Goal: Transaction & Acquisition: Book appointment/travel/reservation

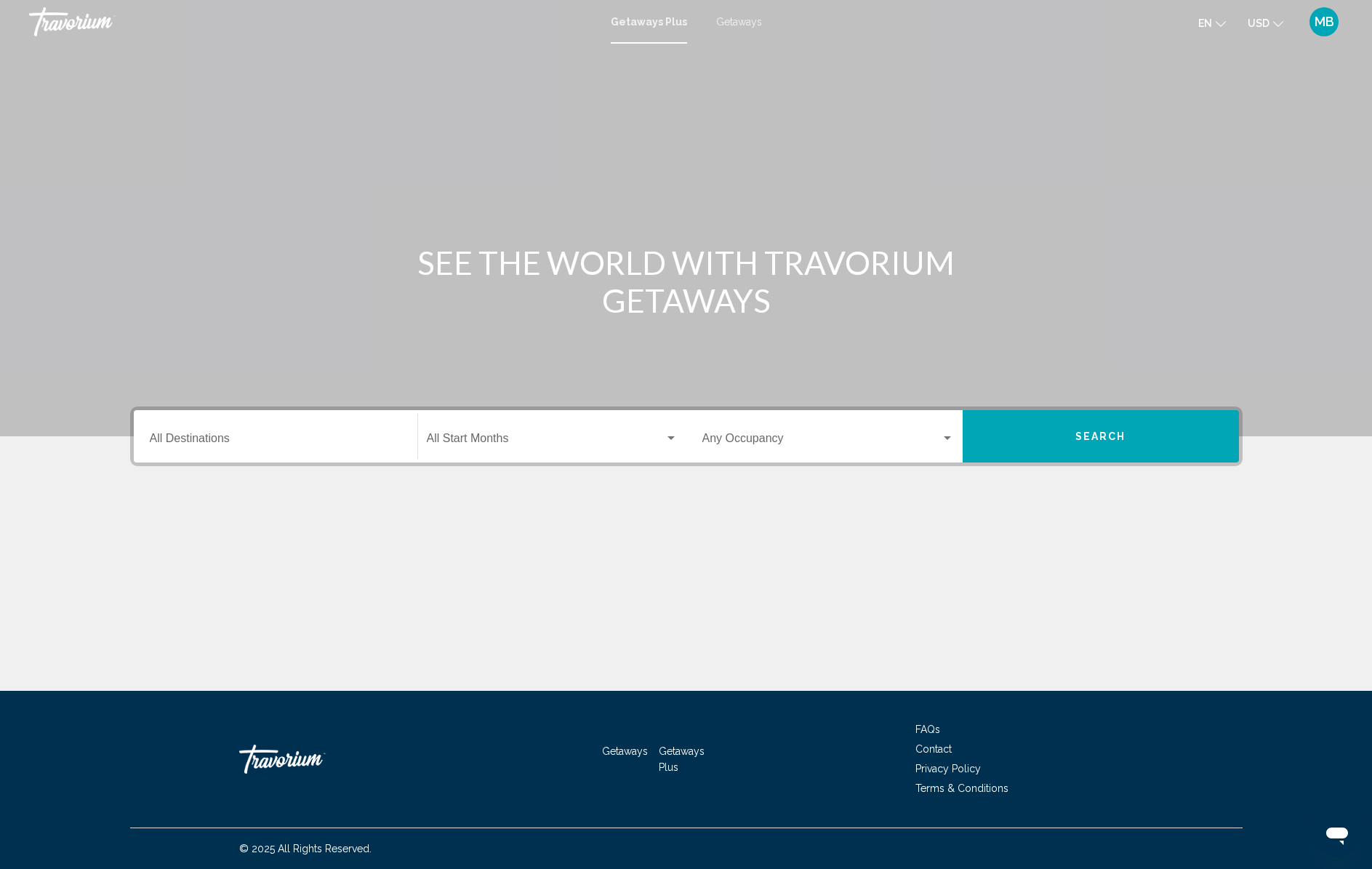
click at [286, 448] on div "Destination All Destinations" at bounding box center [275, 437] width 252 height 46
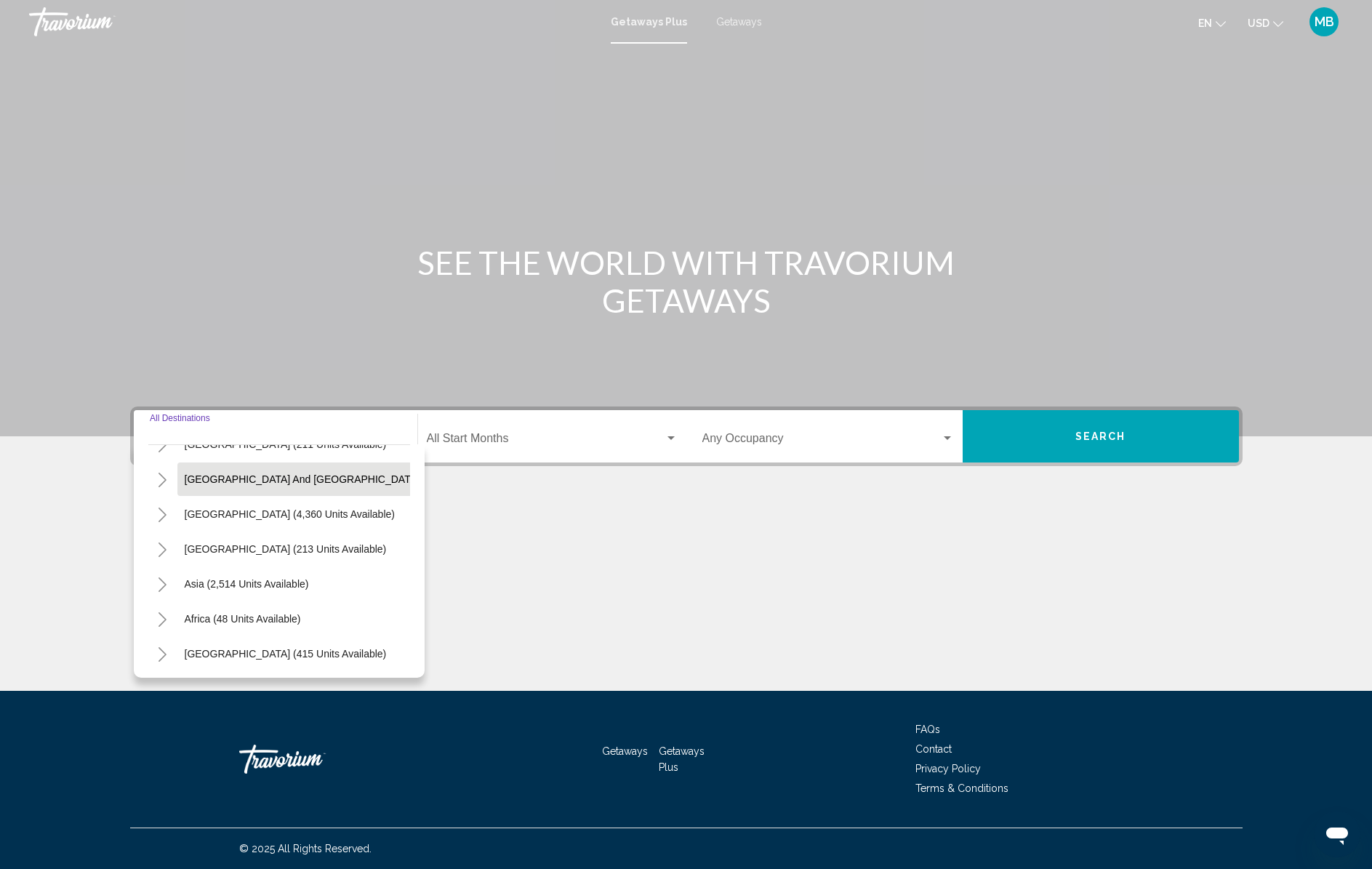
scroll to position [235, 0]
drag, startPoint x: 235, startPoint y: 581, endPoint x: 454, endPoint y: 578, distance: 219.0
click at [234, 581] on span "Asia (2,514 units available)" at bounding box center [247, 583] width 125 height 12
type input "**********"
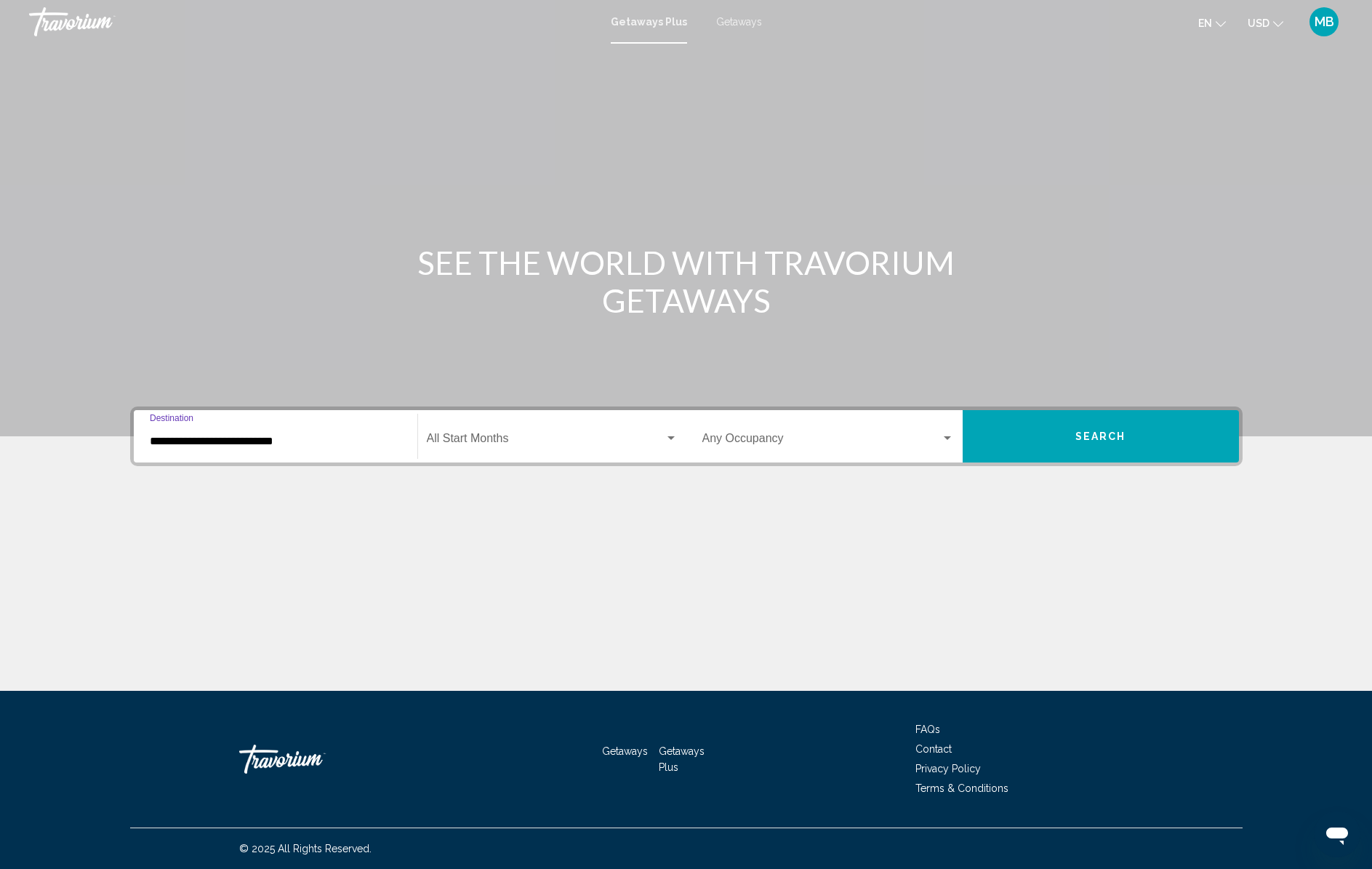
click at [1047, 440] on button "Search" at bounding box center [1101, 436] width 276 height 52
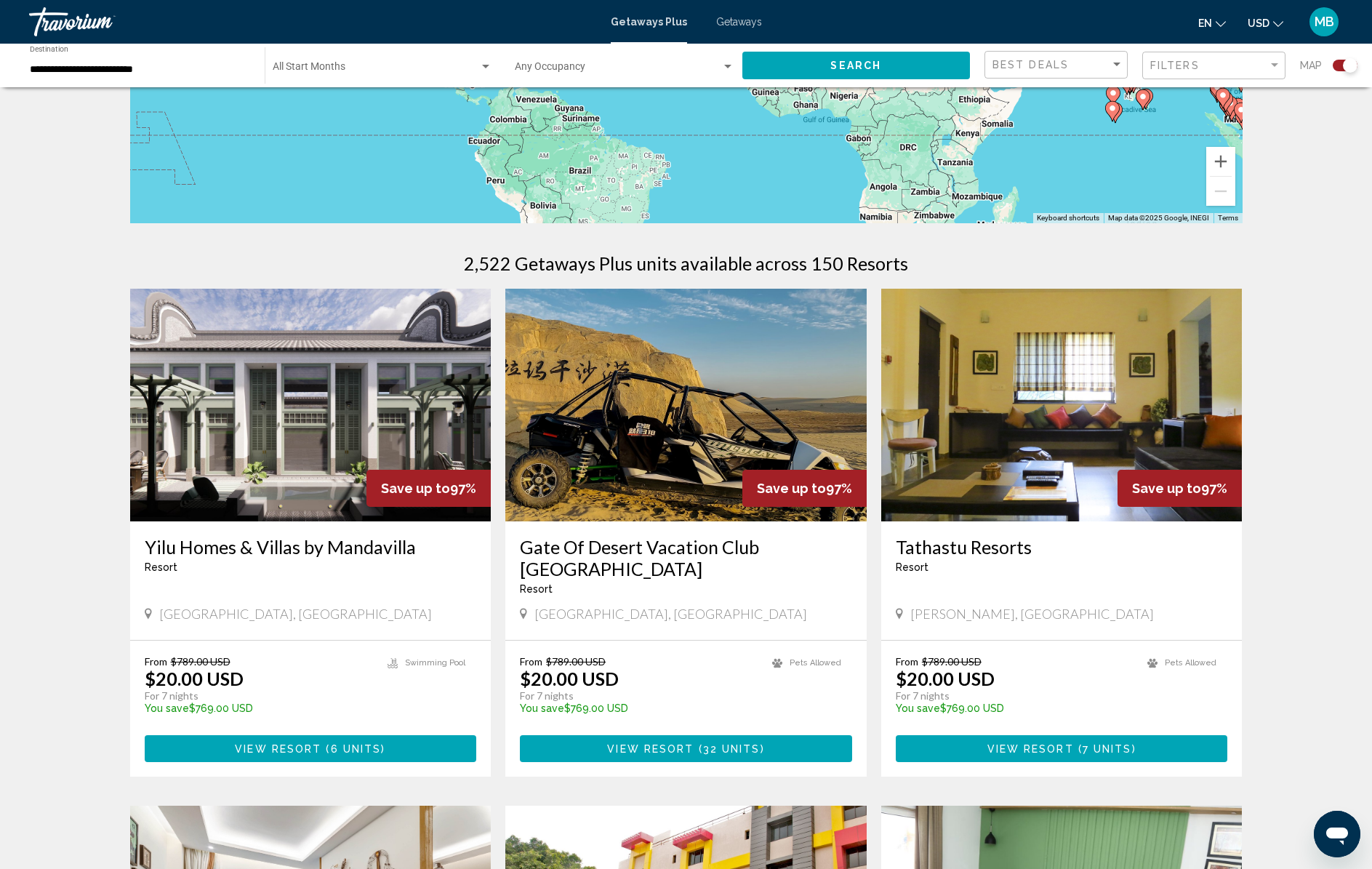
scroll to position [397, 0]
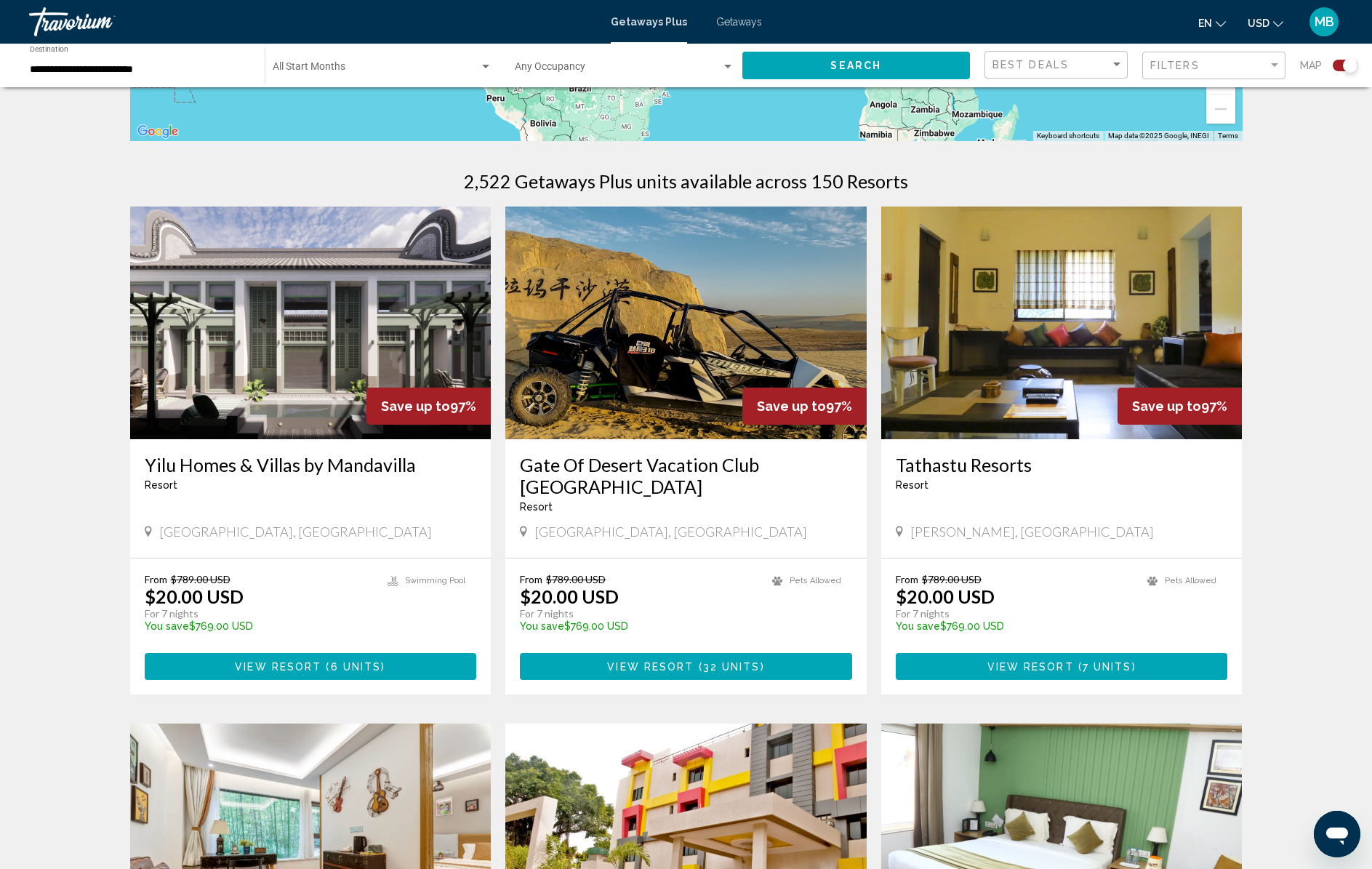
click at [304, 318] on img "Main content" at bounding box center [311, 323] width 362 height 233
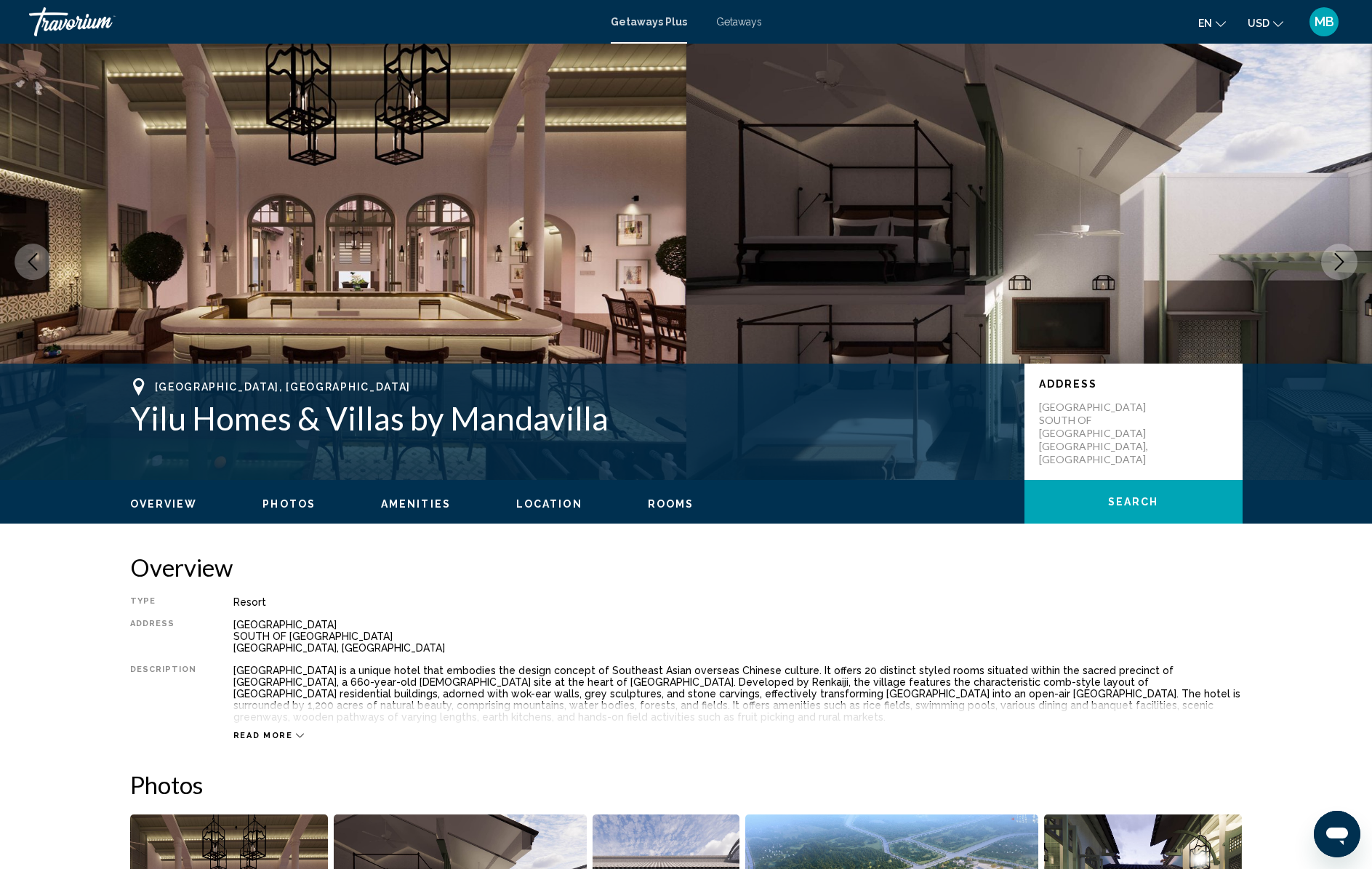
click at [1340, 257] on icon "Next image" at bounding box center [1339, 261] width 17 height 17
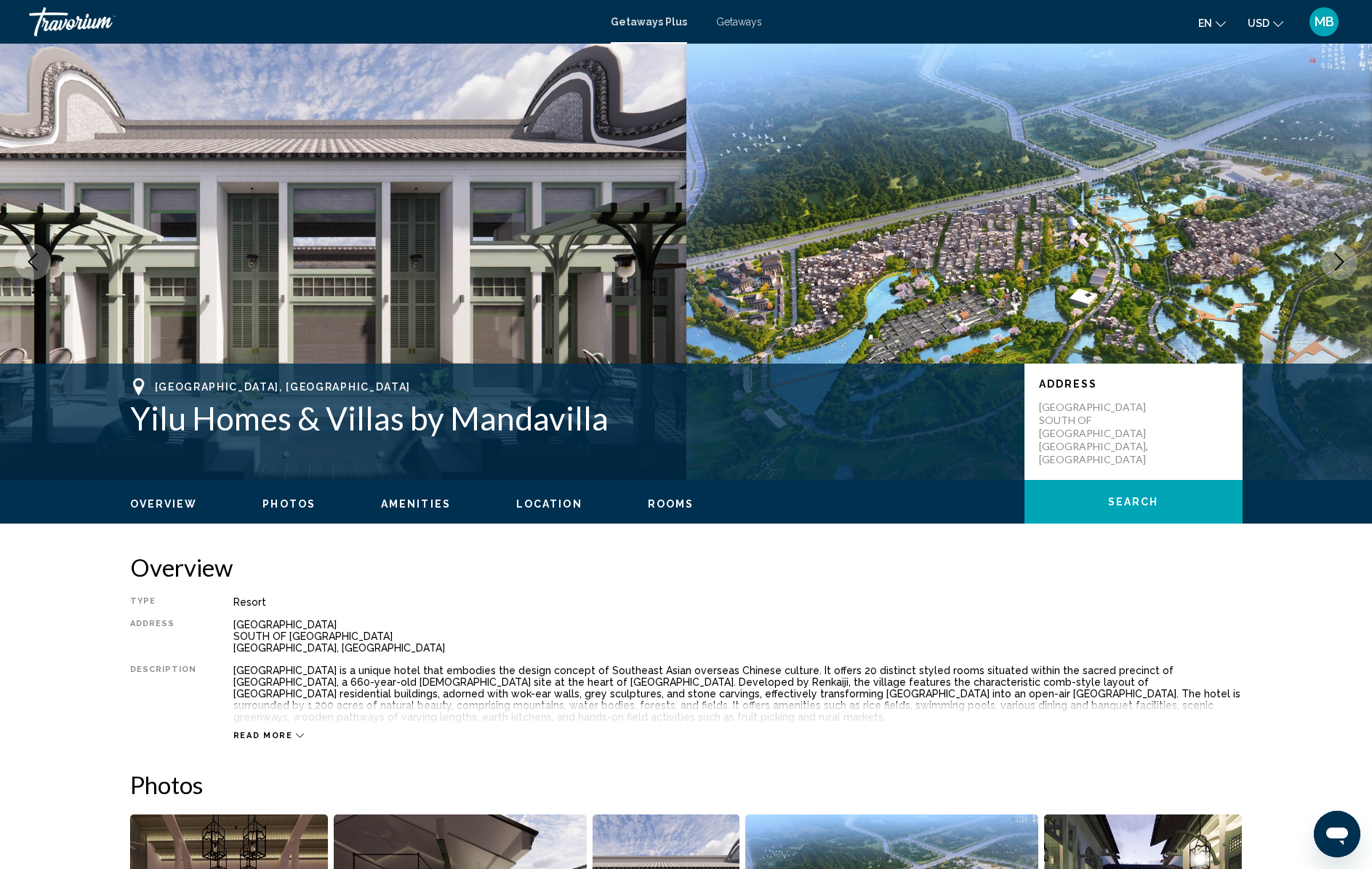
click at [1340, 257] on icon "Next image" at bounding box center [1339, 261] width 17 height 17
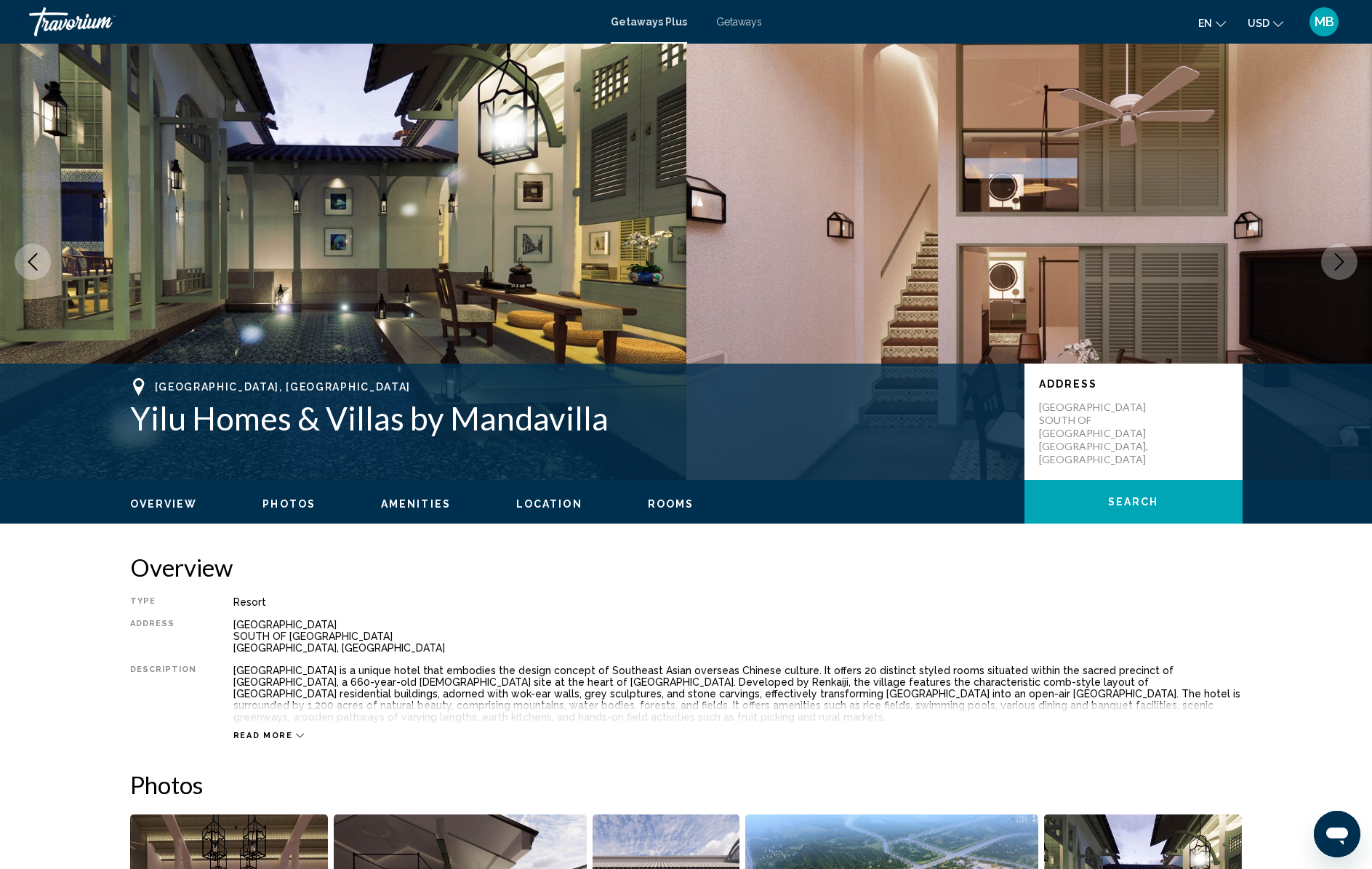
click at [1334, 259] on icon "Next image" at bounding box center [1339, 261] width 17 height 17
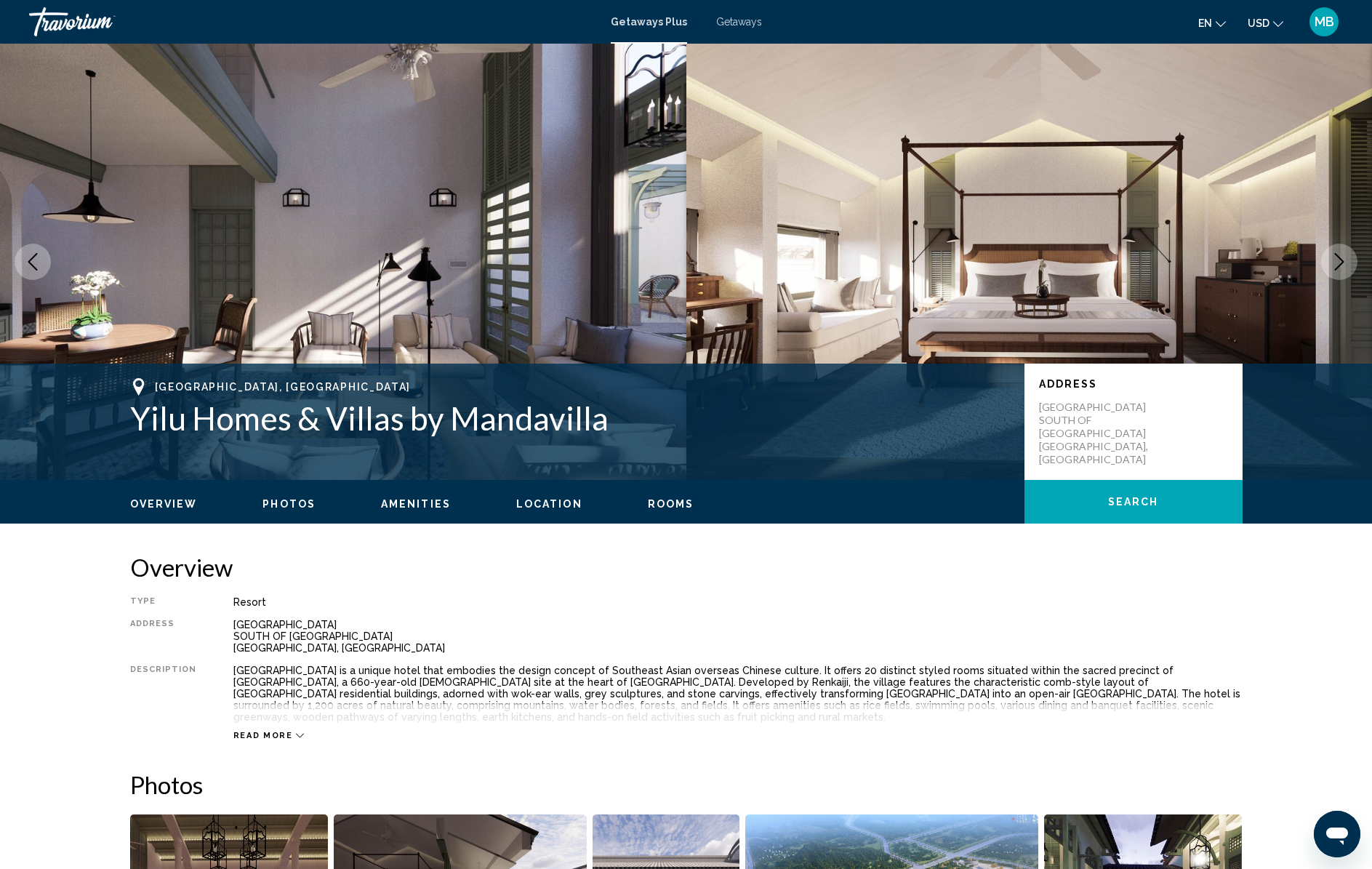
click at [1334, 259] on icon "Next image" at bounding box center [1339, 261] width 17 height 17
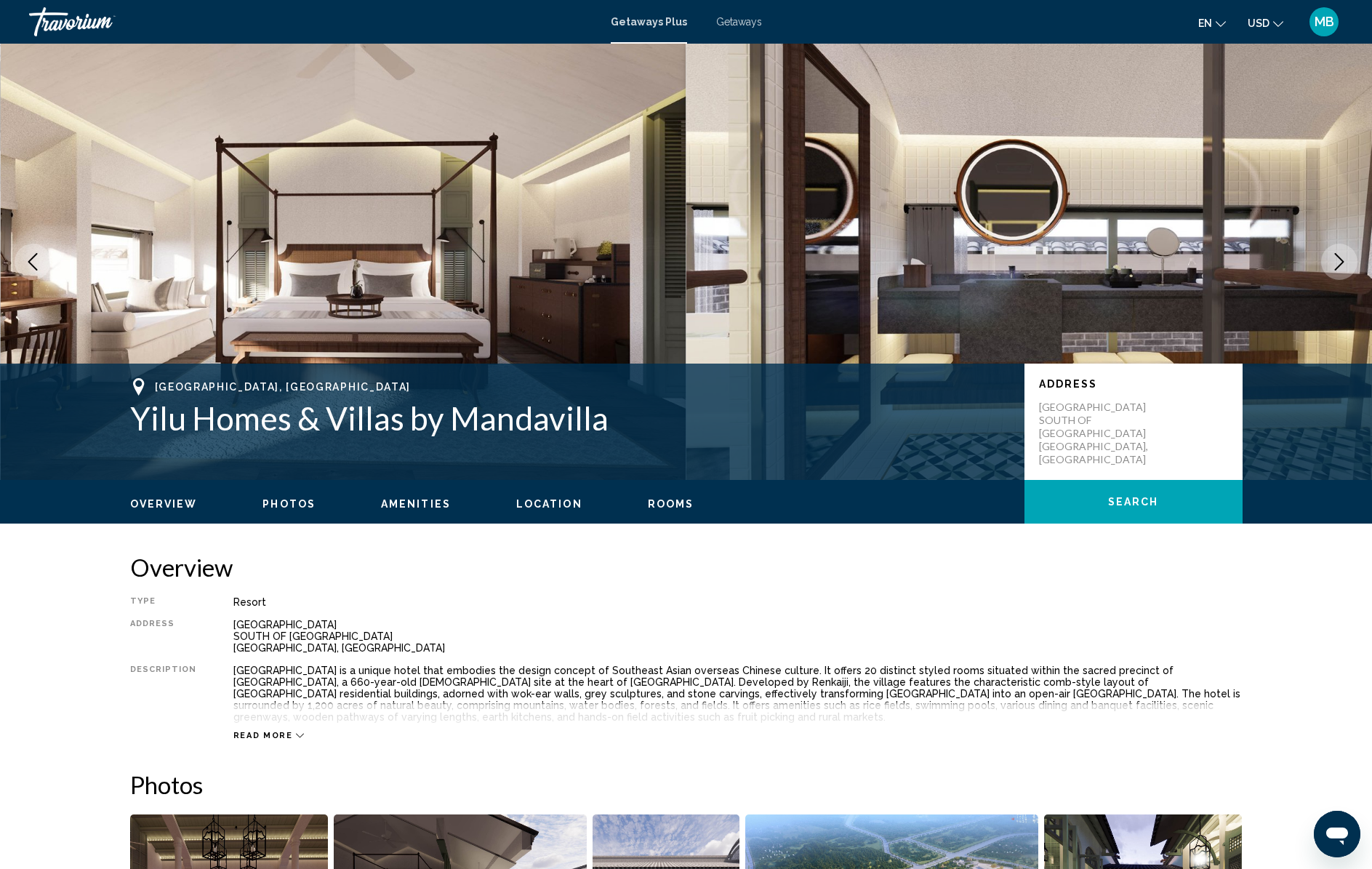
click at [1334, 259] on icon "Next image" at bounding box center [1339, 261] width 17 height 17
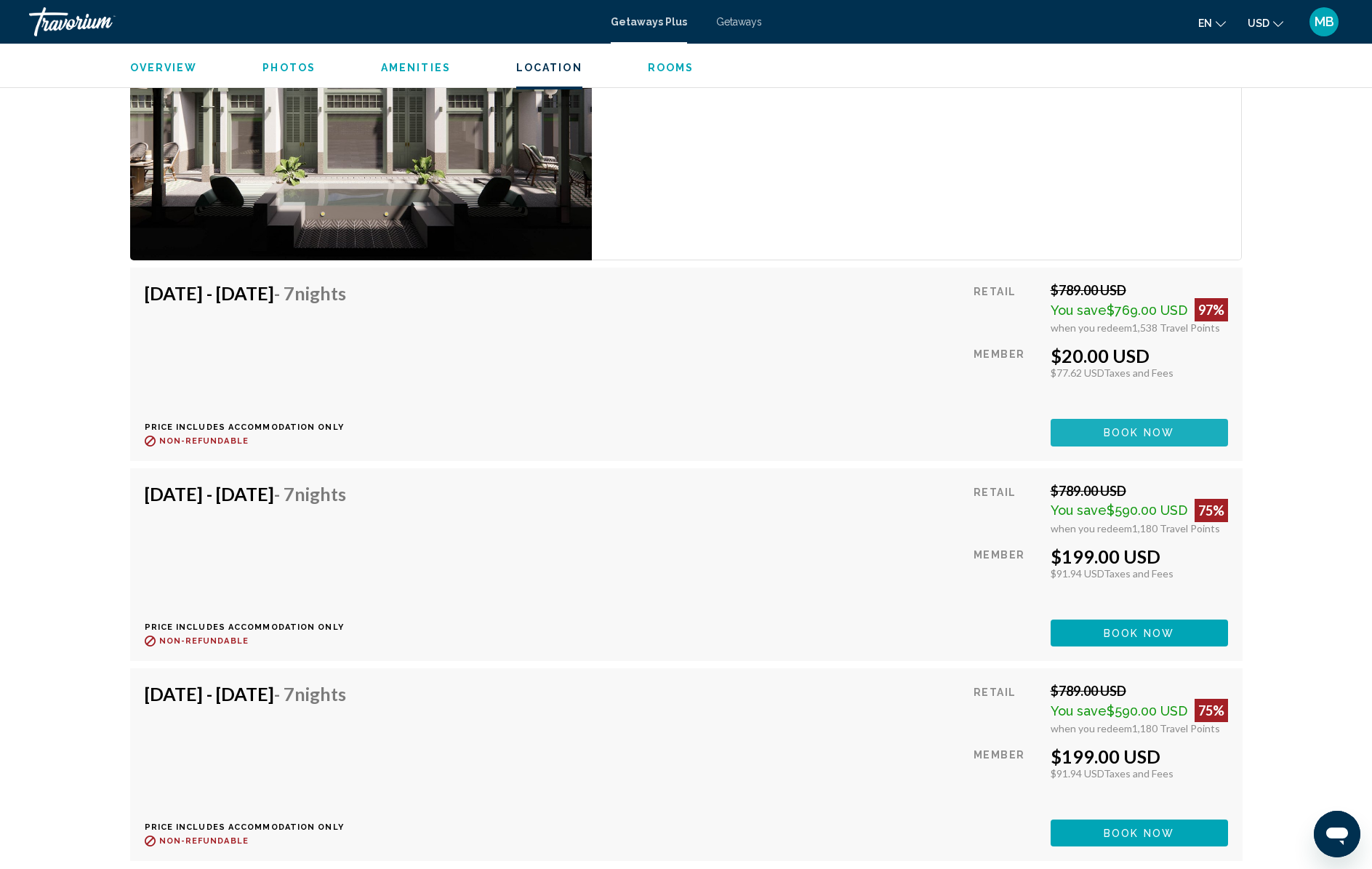
scroll to position [2387, 0]
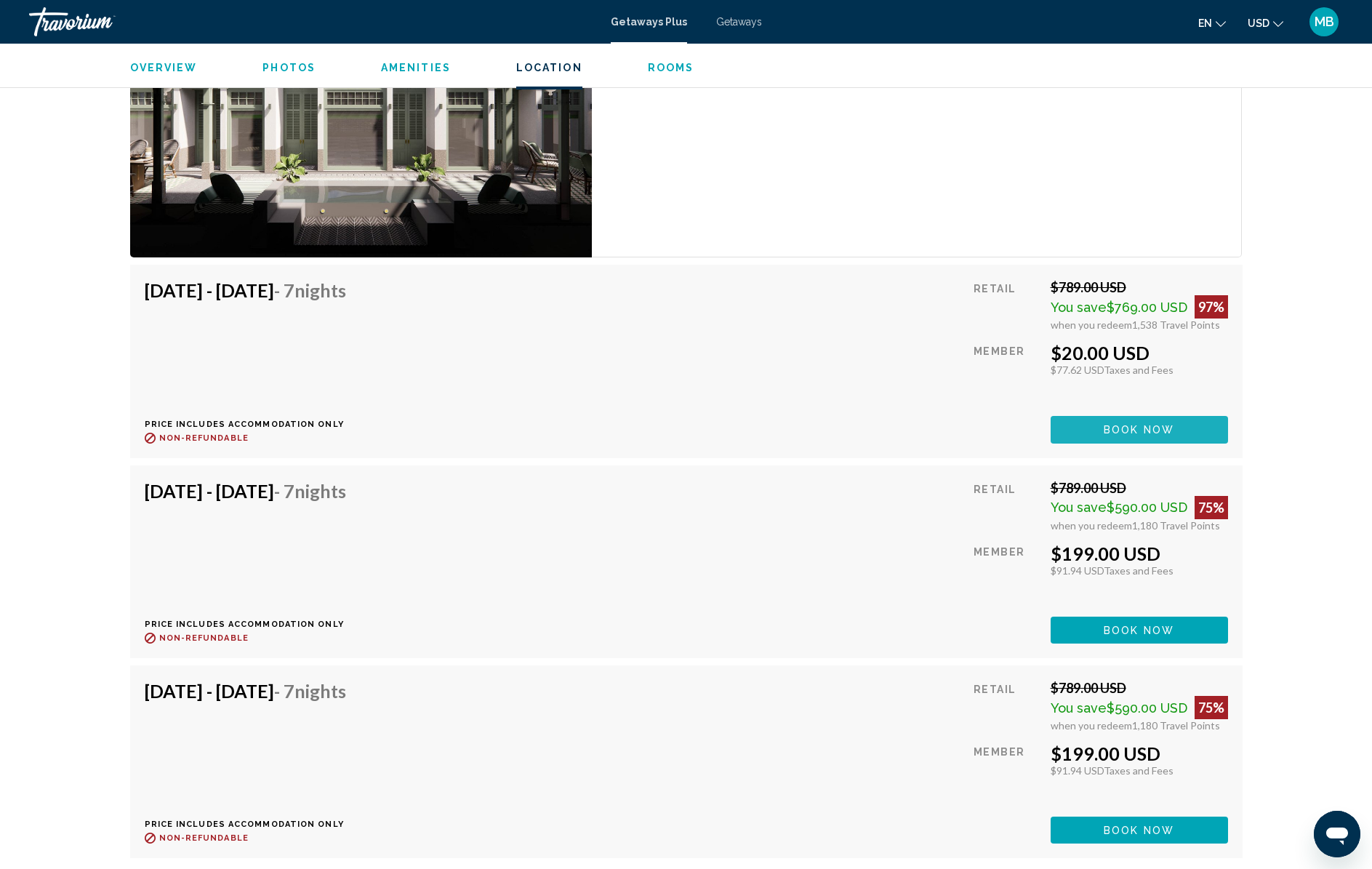
click at [1120, 433] on span "Book now" at bounding box center [1138, 431] width 71 height 12
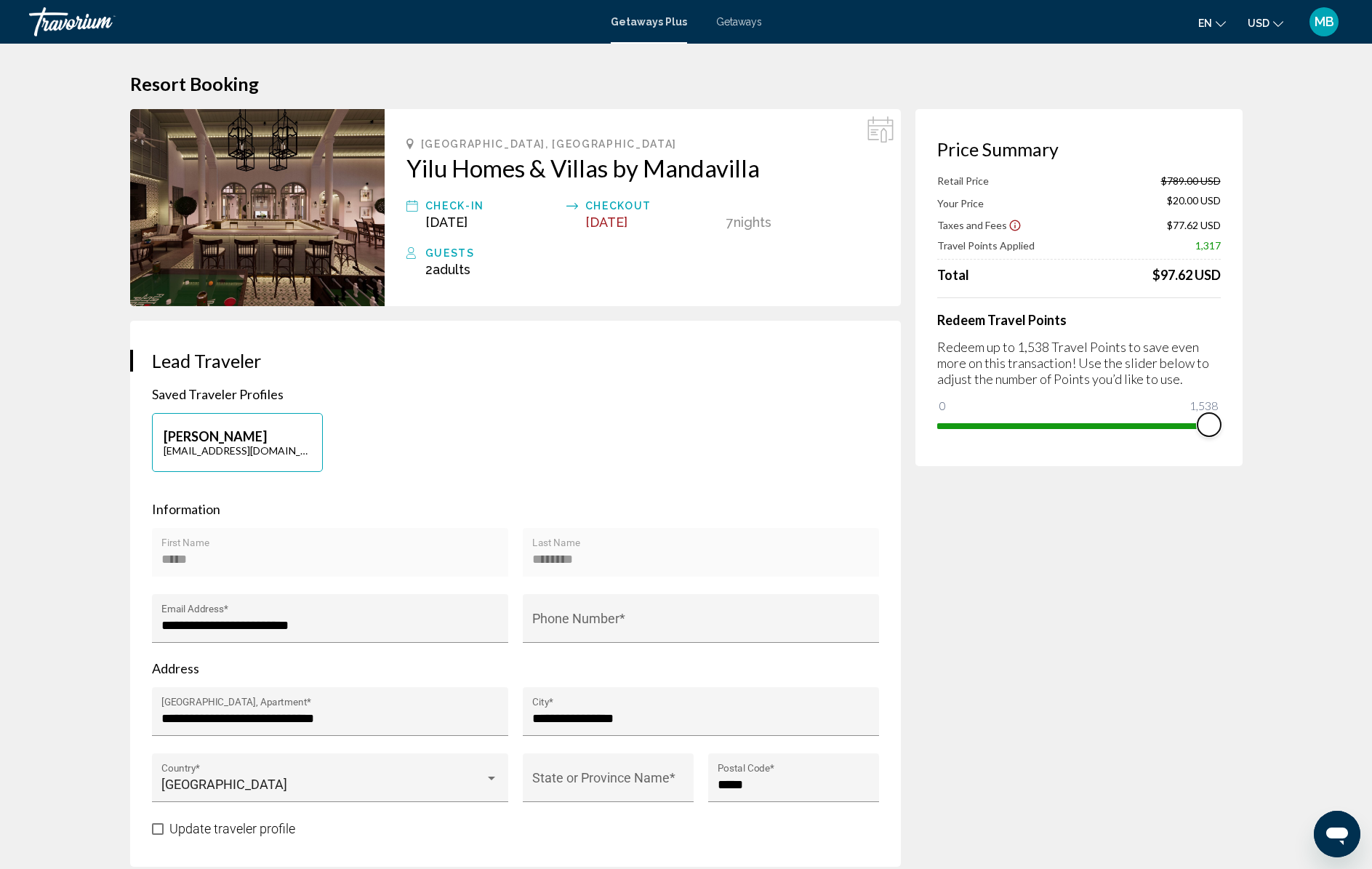
drag, startPoint x: 1207, startPoint y: 419, endPoint x: 1437, endPoint y: 419, distance: 230.0
click at [1371, 419] on html "Skip to main content Getaways Plus Getaways en English Español Français Italian…" at bounding box center [686, 434] width 1372 height 869
drag, startPoint x: 1134, startPoint y: 273, endPoint x: 1263, endPoint y: 281, distance: 129.2
drag, startPoint x: 1210, startPoint y: 423, endPoint x: 346, endPoint y: 338, distance: 868.2
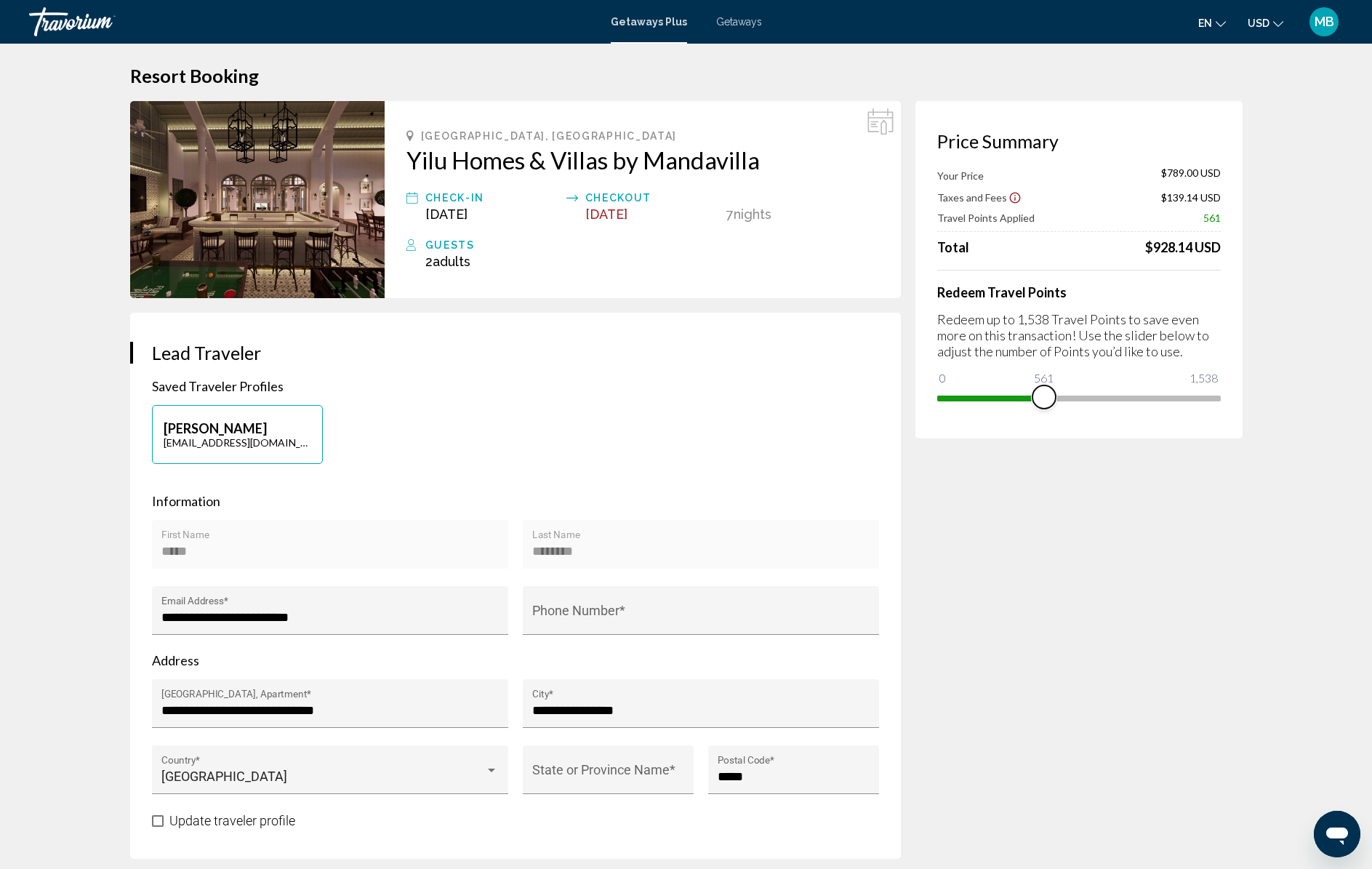
scroll to position [5, 0]
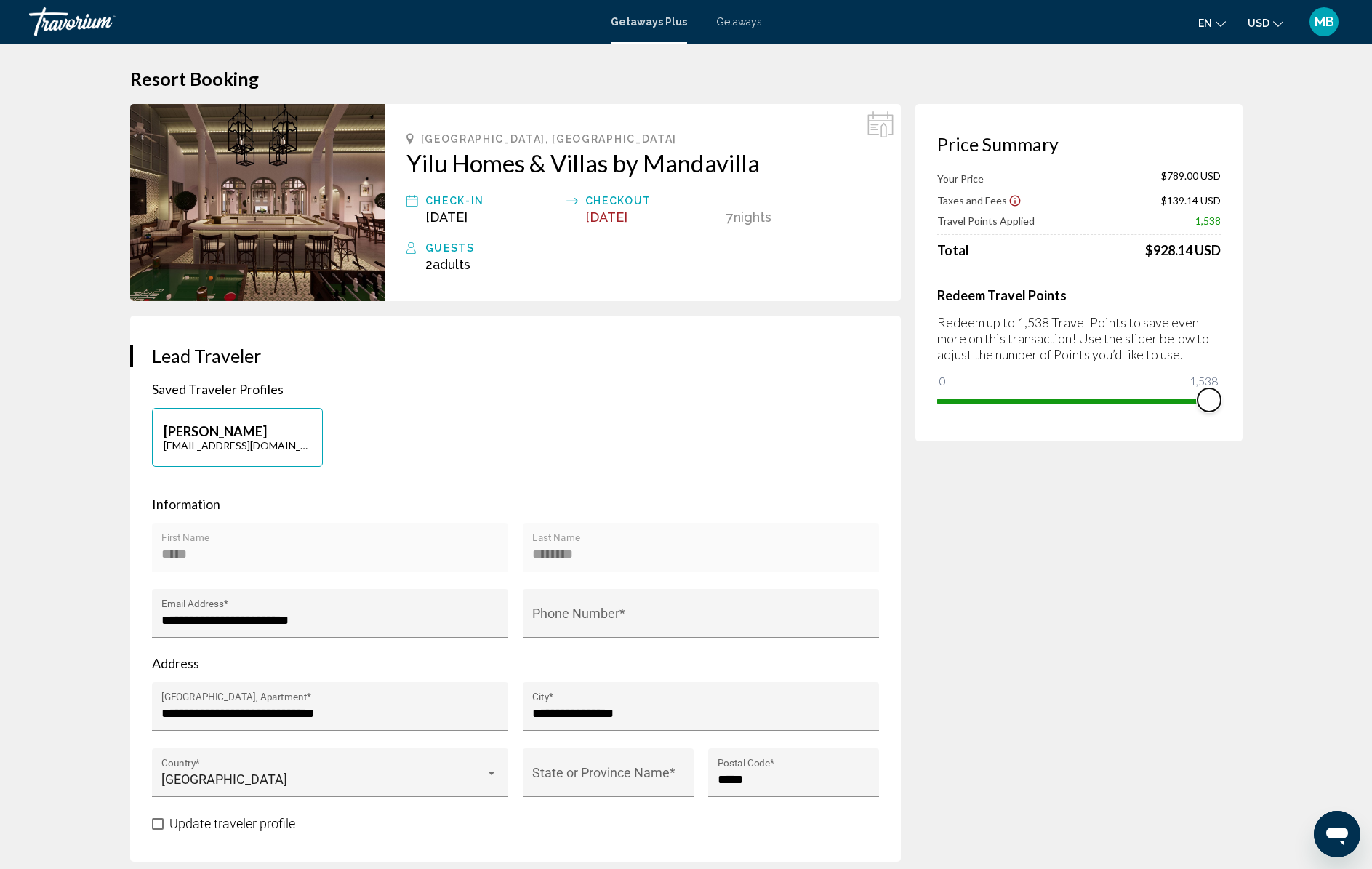
drag, startPoint x: 942, startPoint y: 378, endPoint x: 1263, endPoint y: 356, distance: 321.8
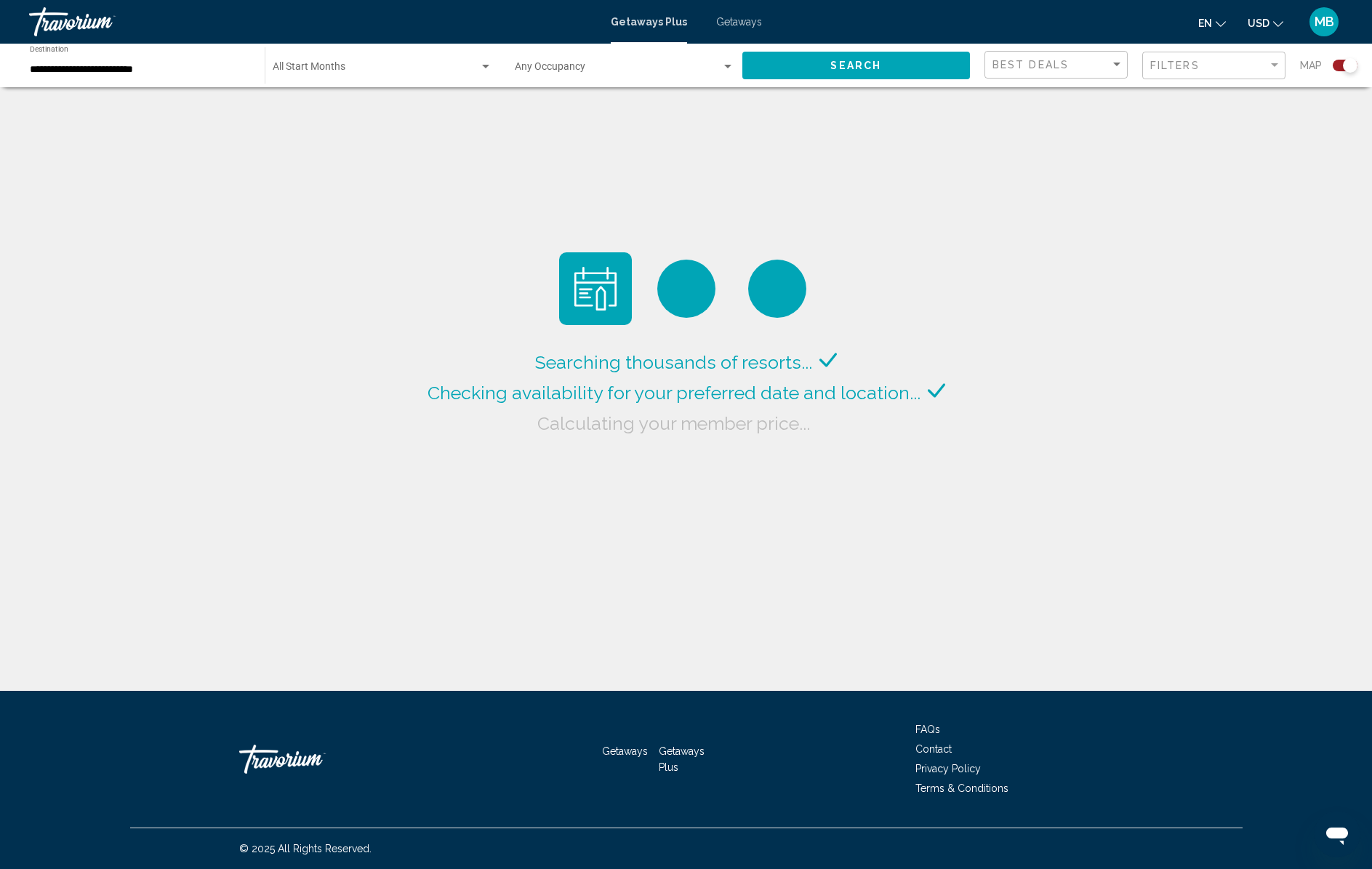
click at [97, 27] on div "Travorium" at bounding box center [101, 22] width 146 height 29
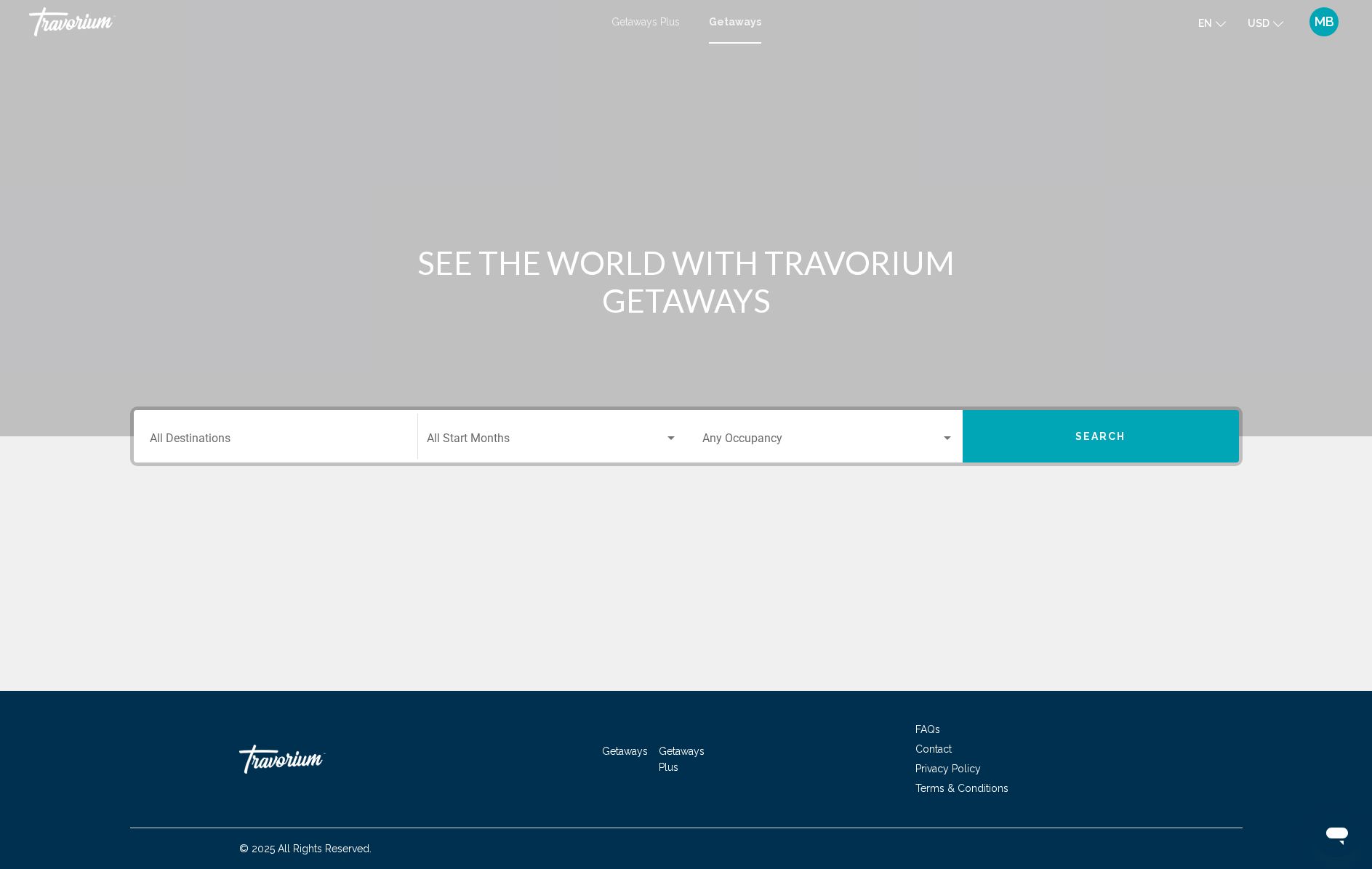
click at [236, 420] on div "Destination All Destinations" at bounding box center [275, 437] width 252 height 46
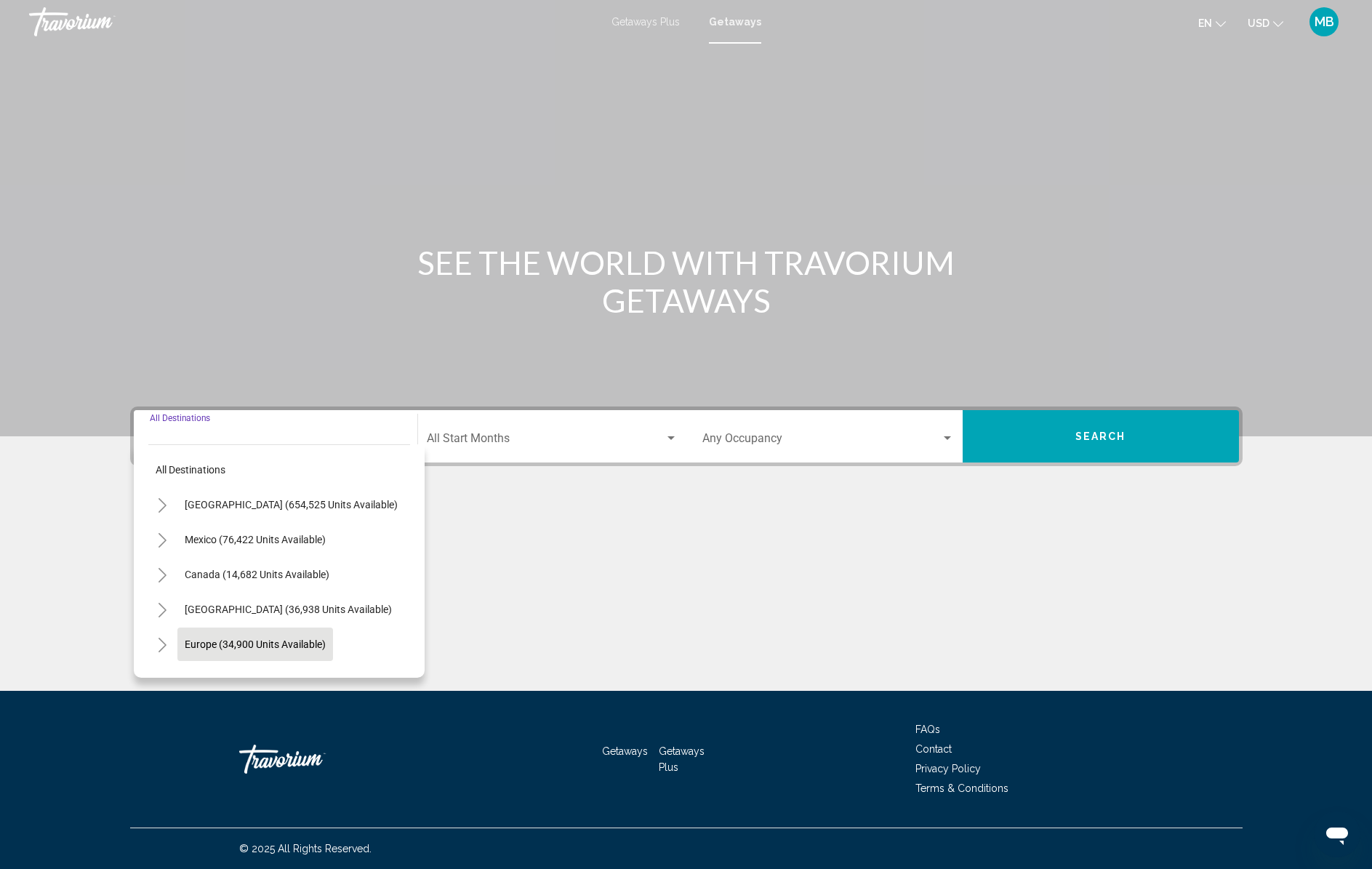
click at [234, 649] on span "Europe (34,900 units available)" at bounding box center [255, 644] width 141 height 12
type input "**********"
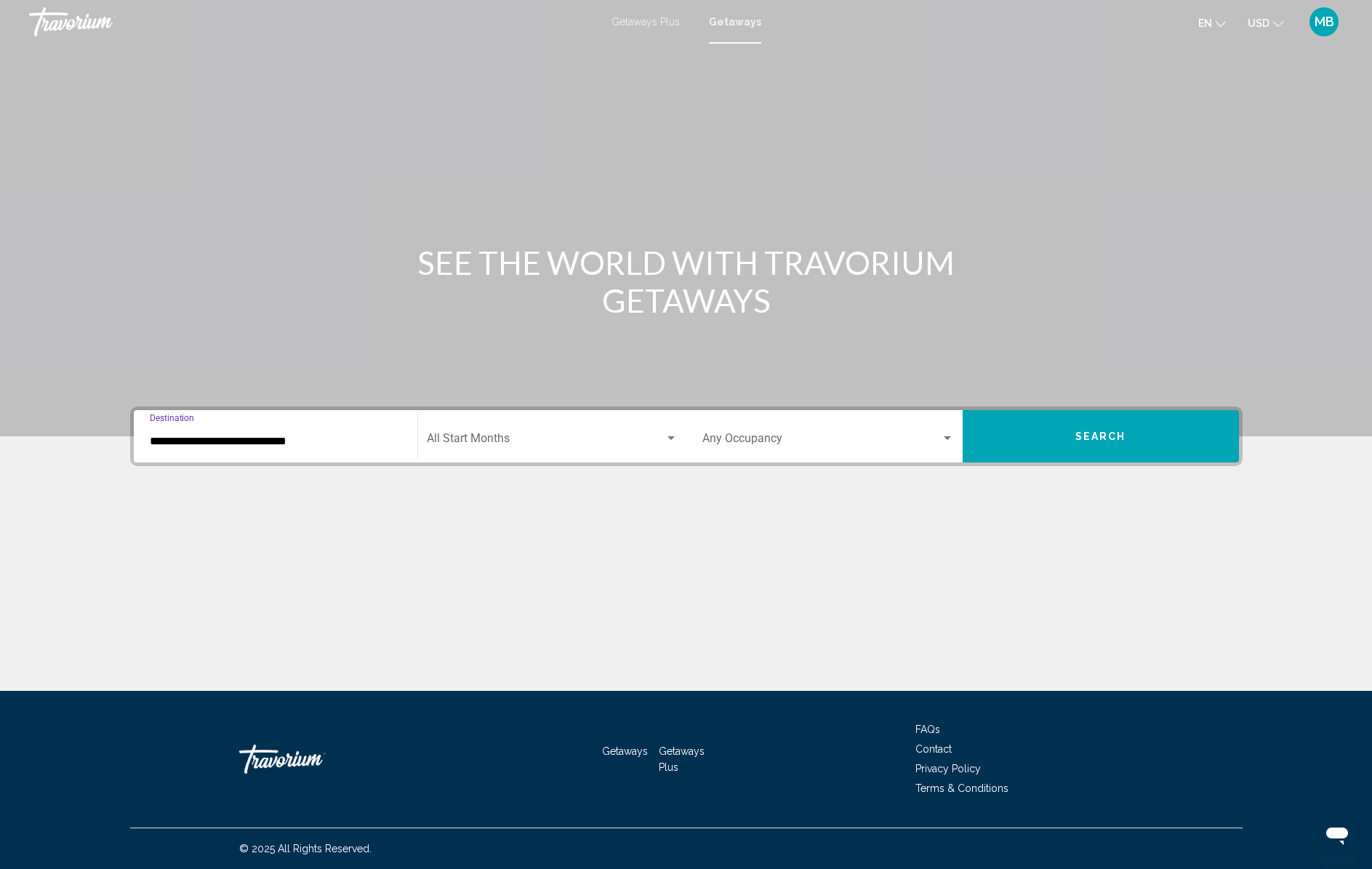
click at [1085, 432] on span "Search" at bounding box center [1100, 437] width 51 height 12
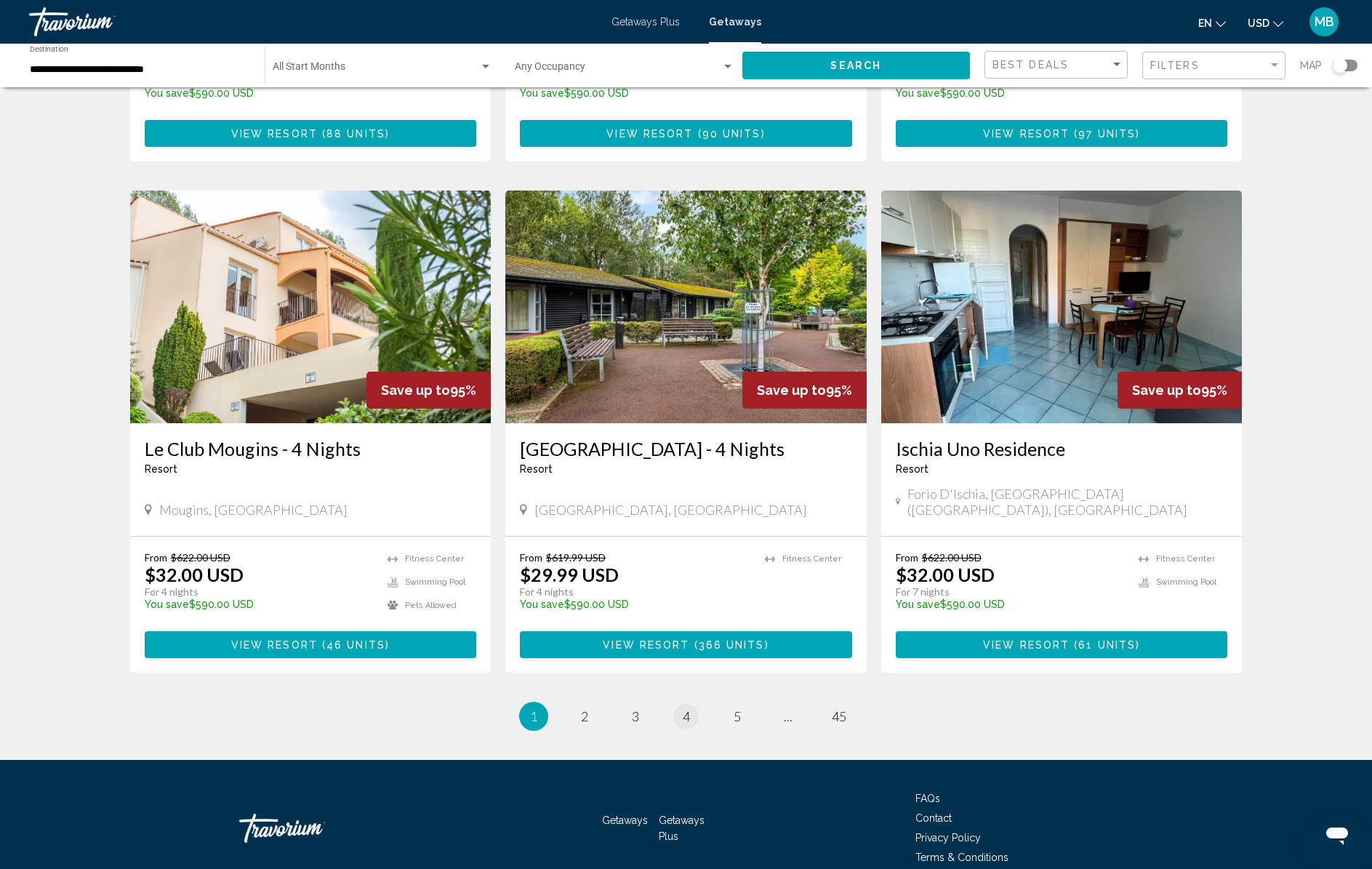
scroll to position [1500, 0]
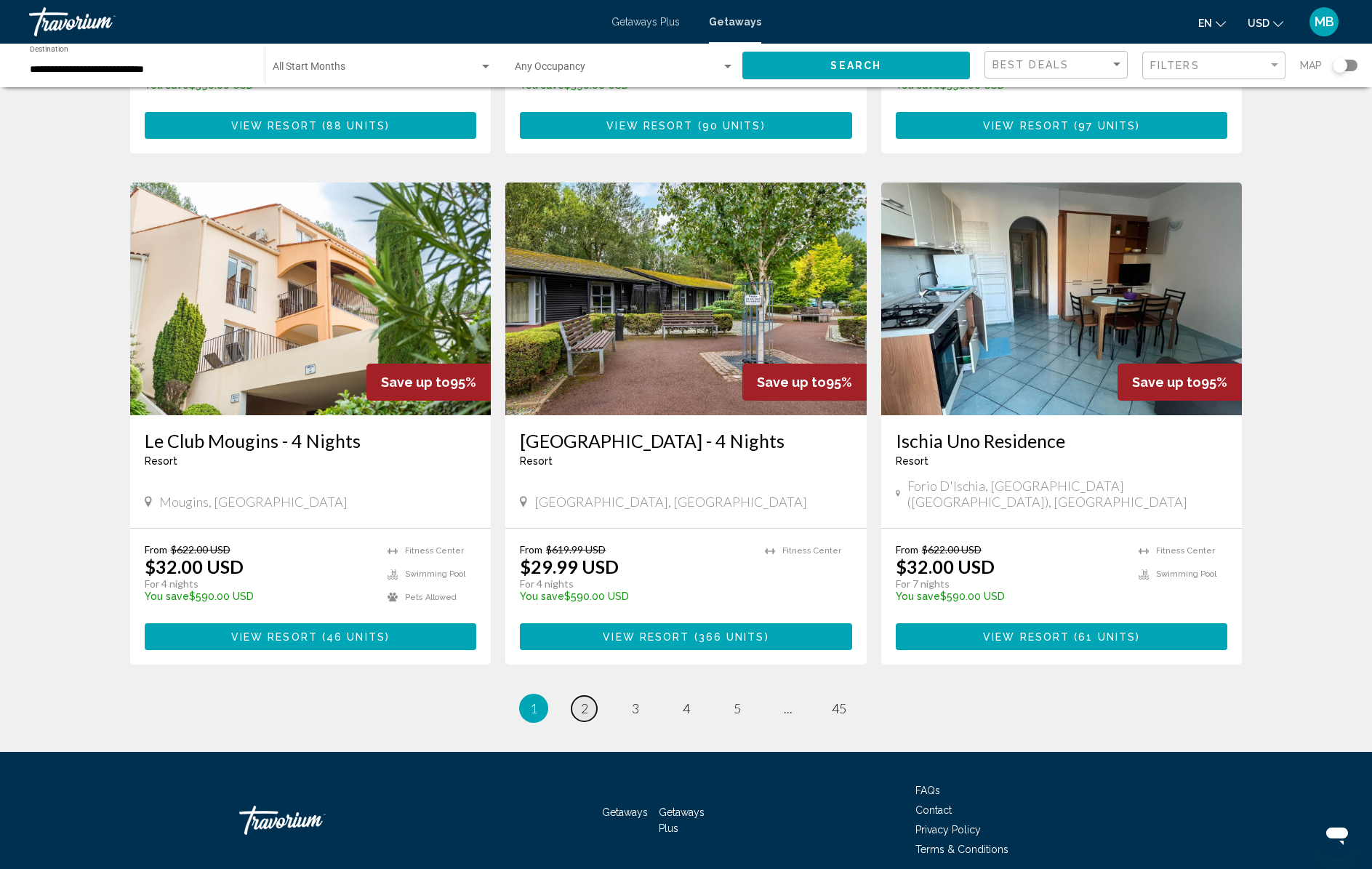
click at [587, 696] on link "page 2" at bounding box center [584, 709] width 26 height 26
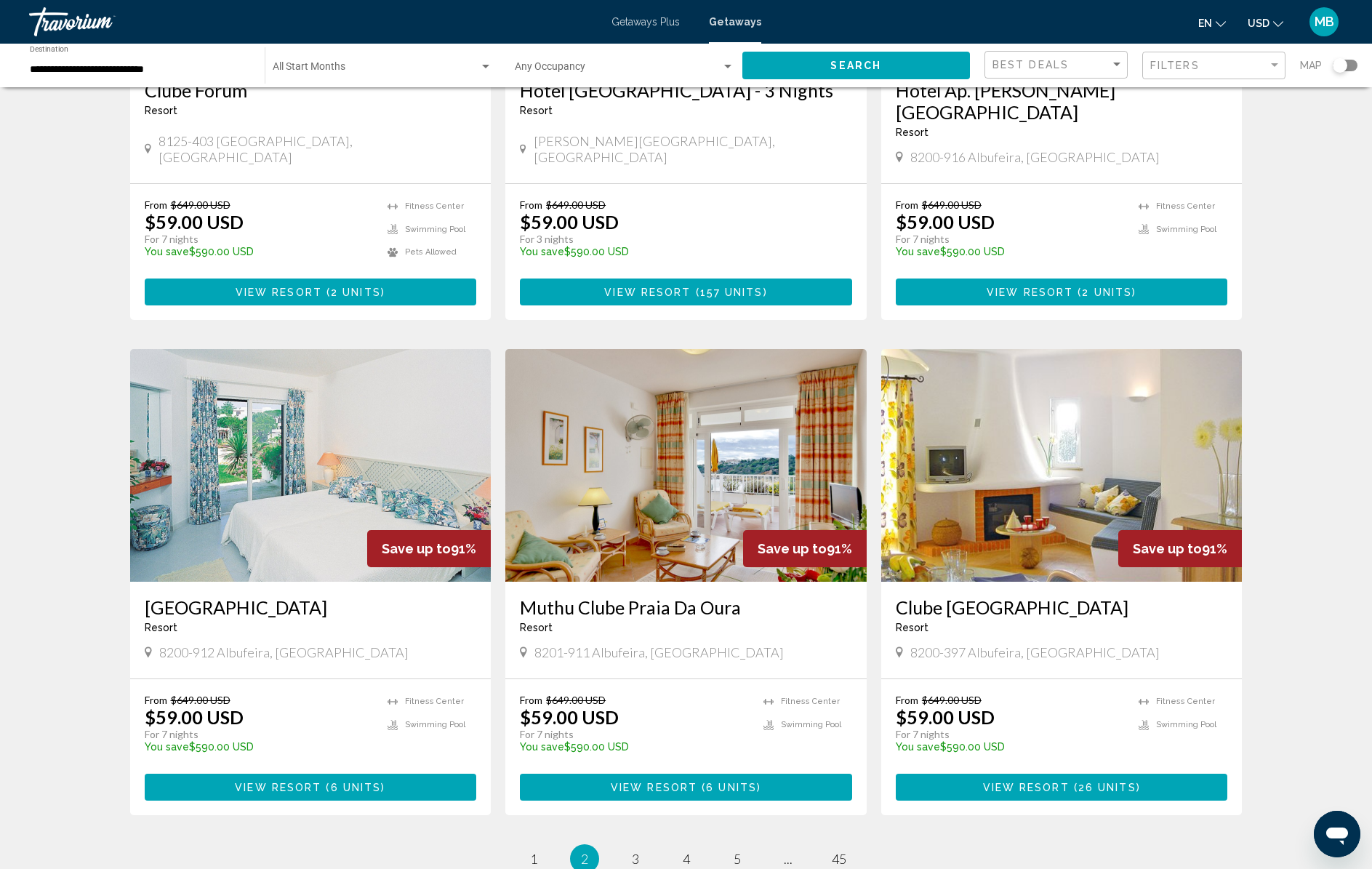
scroll to position [1334, 0]
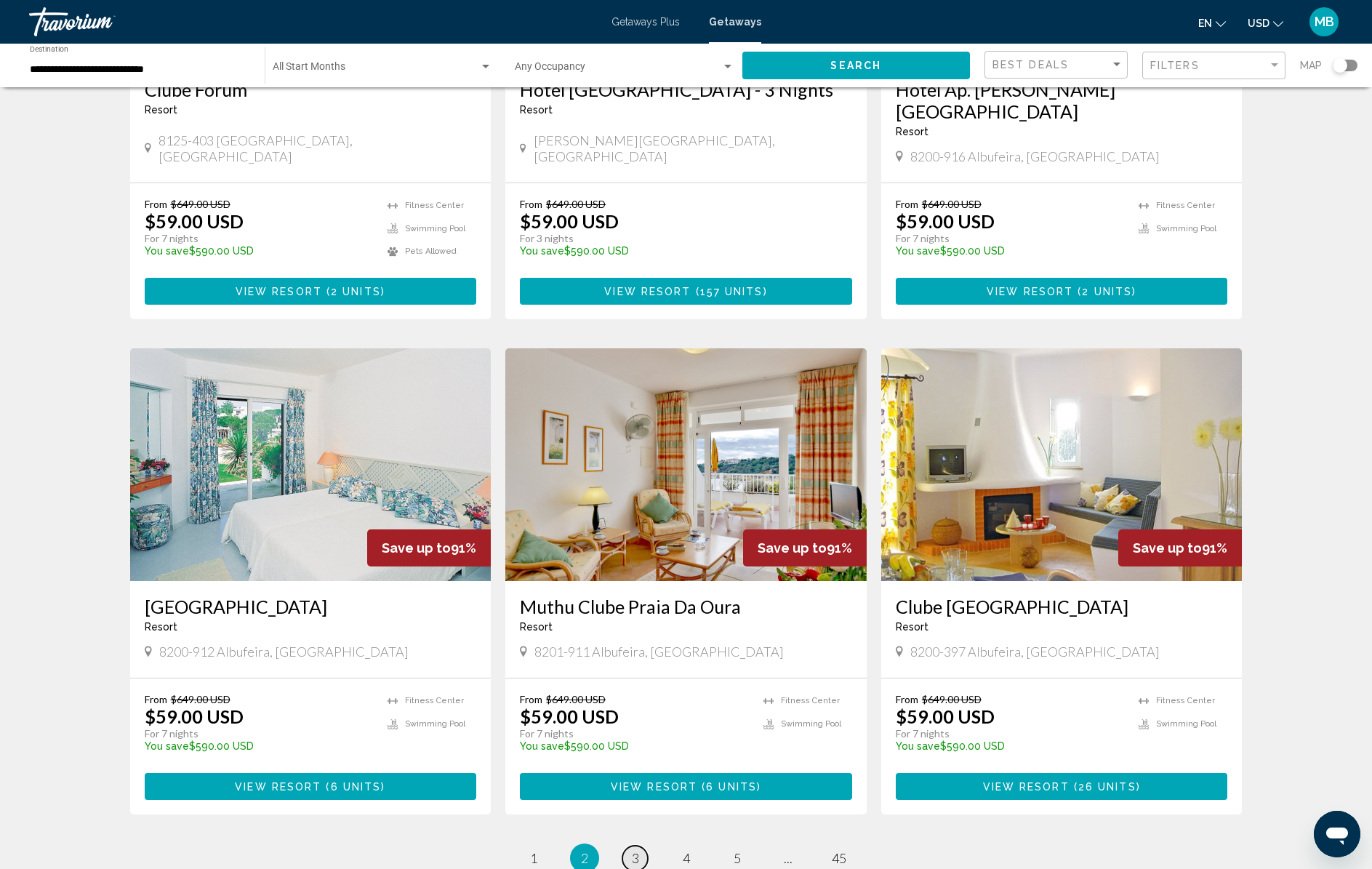
click at [629, 846] on link "page 3" at bounding box center [634, 858] width 26 height 26
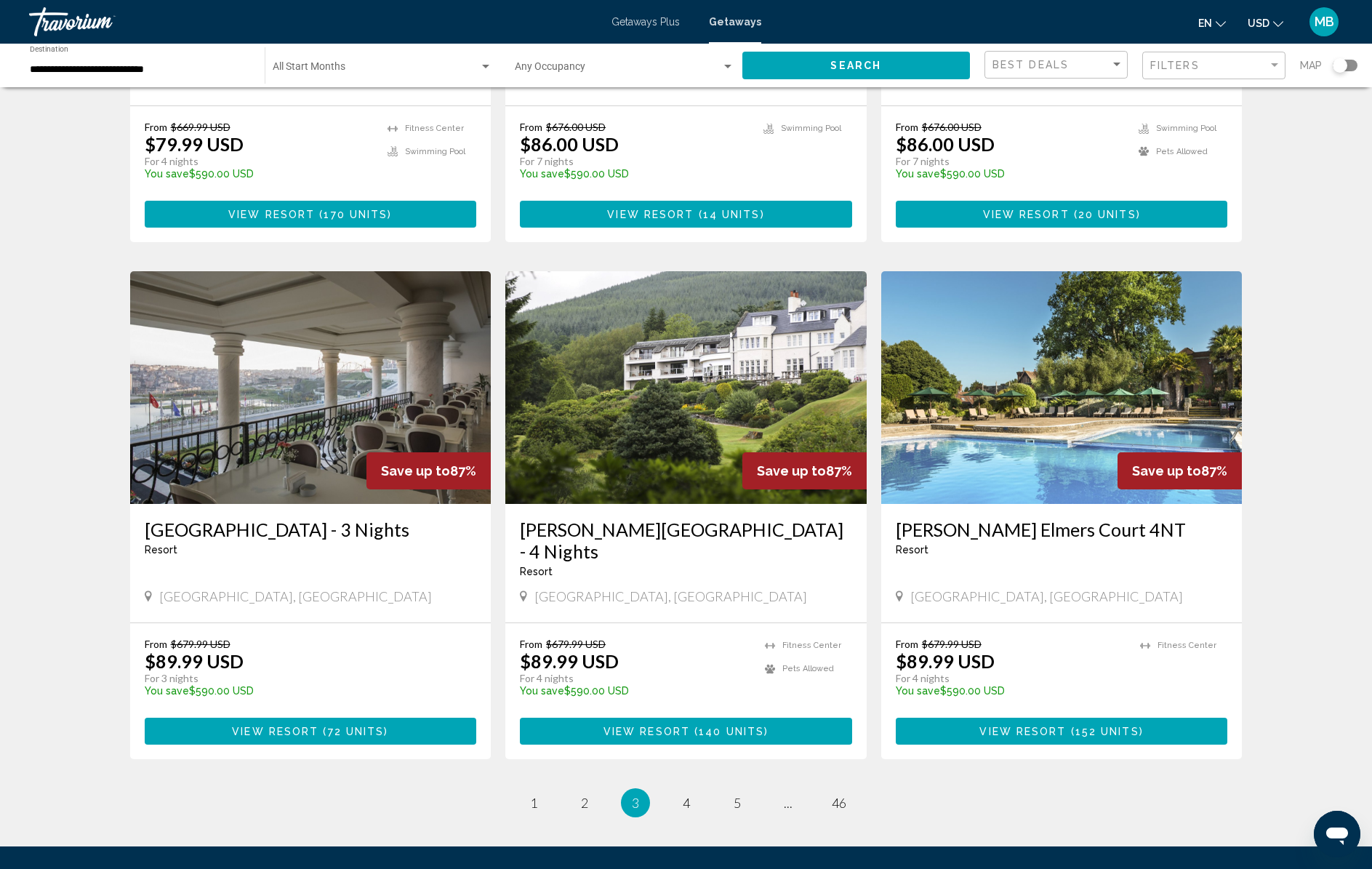
scroll to position [1442, 0]
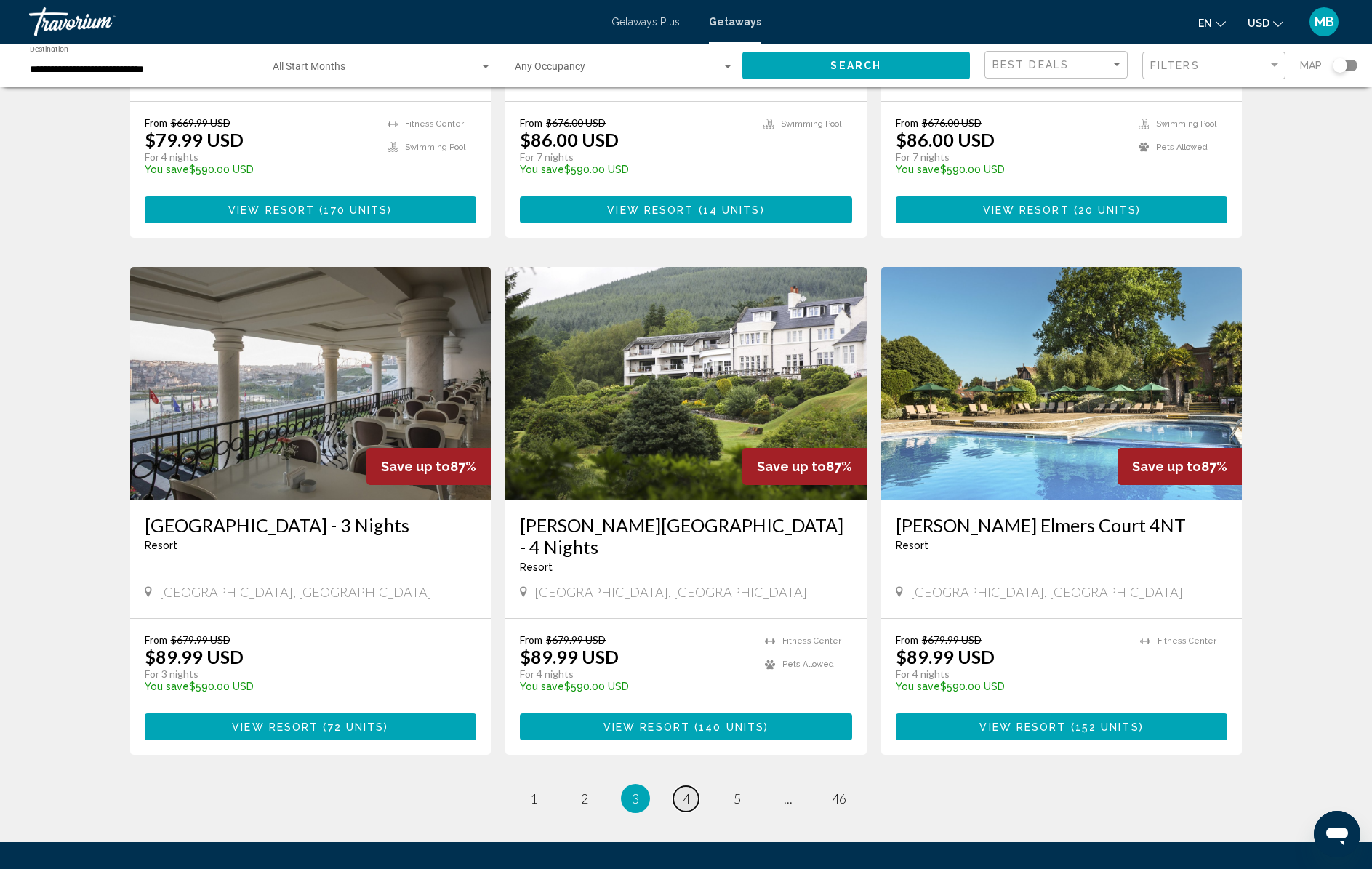
click at [683, 790] on span "4" at bounding box center [686, 797] width 7 height 16
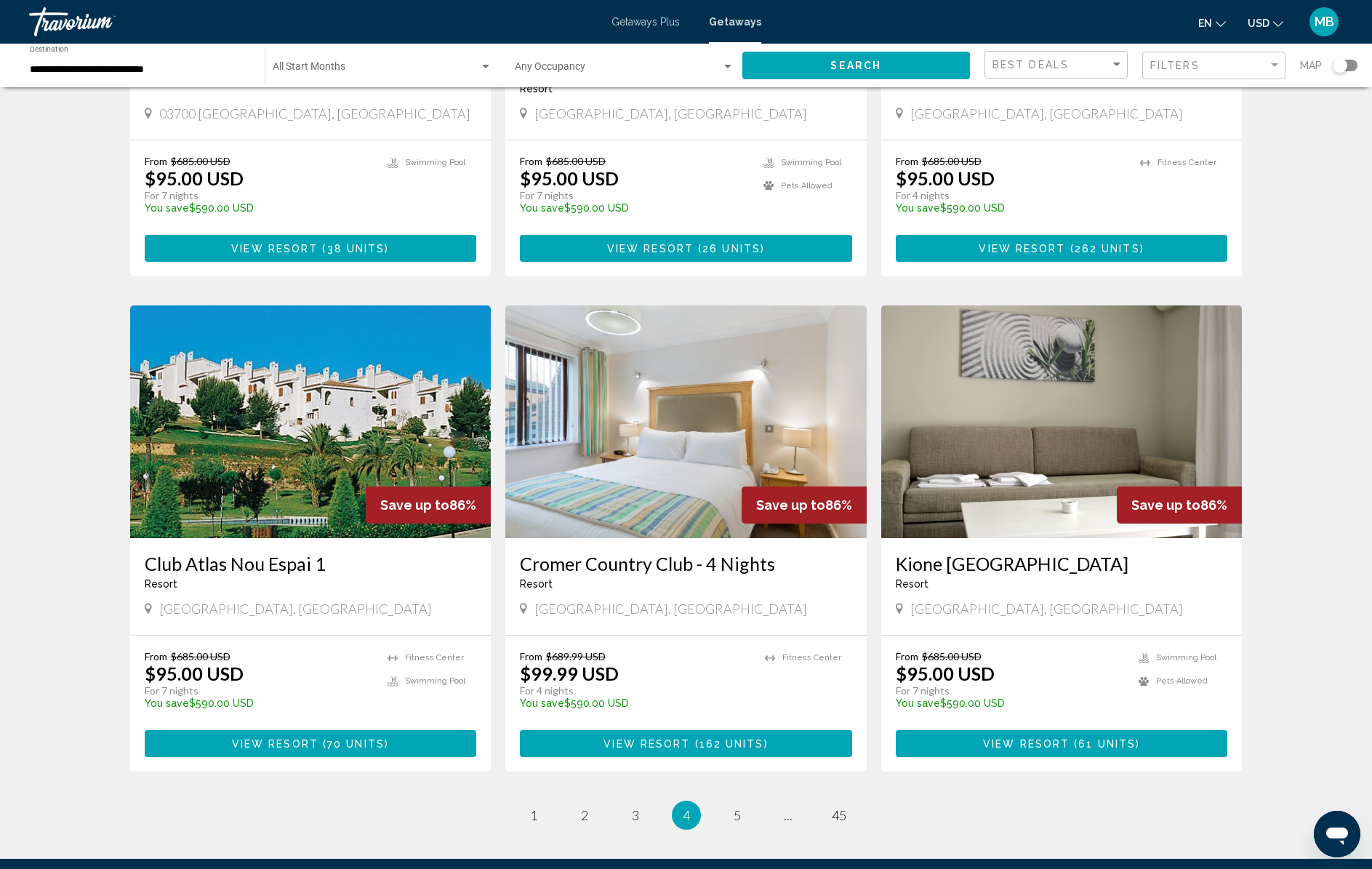
scroll to position [1500, 0]
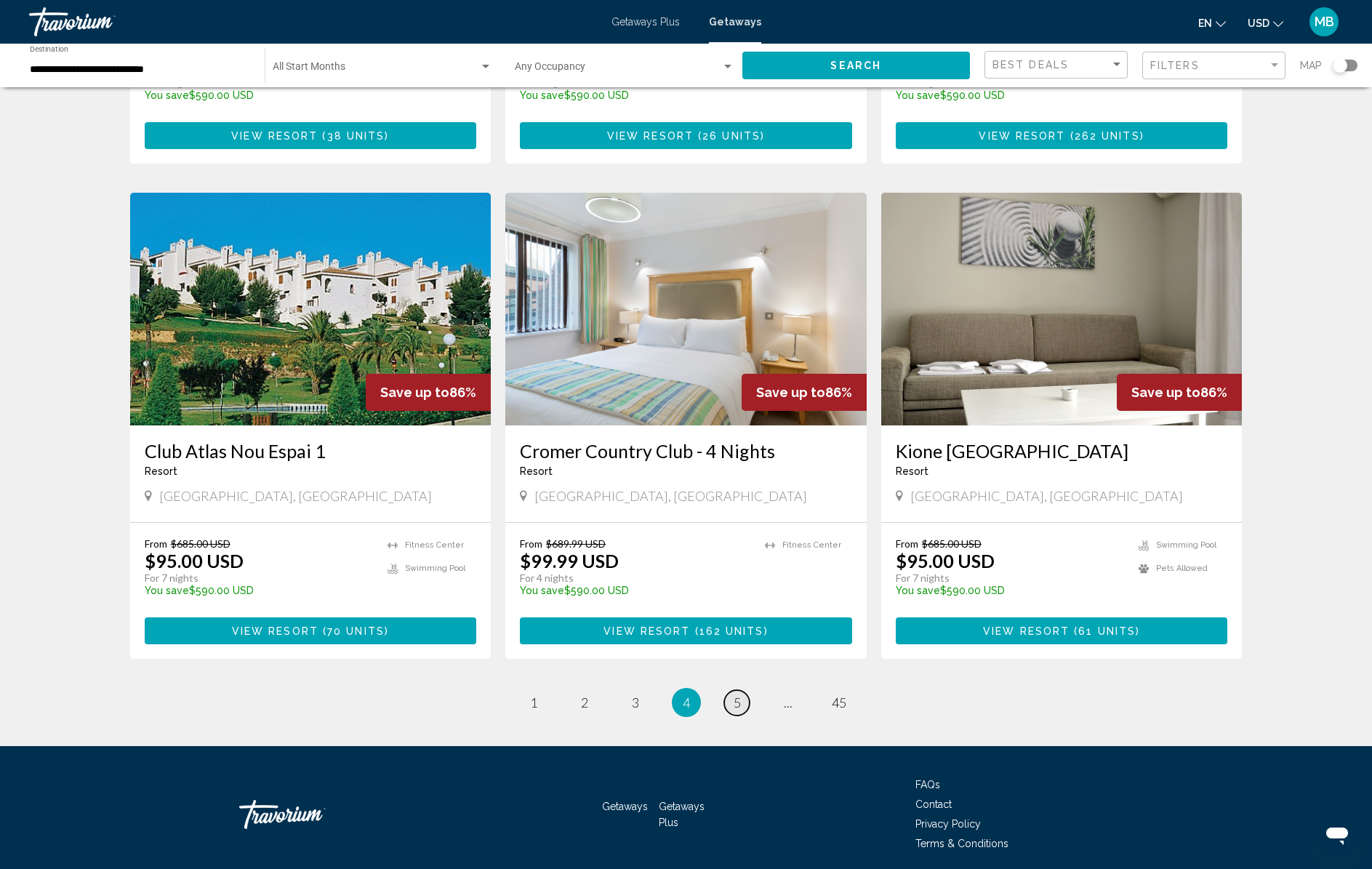
click at [748, 690] on link "page 5" at bounding box center [737, 703] width 26 height 26
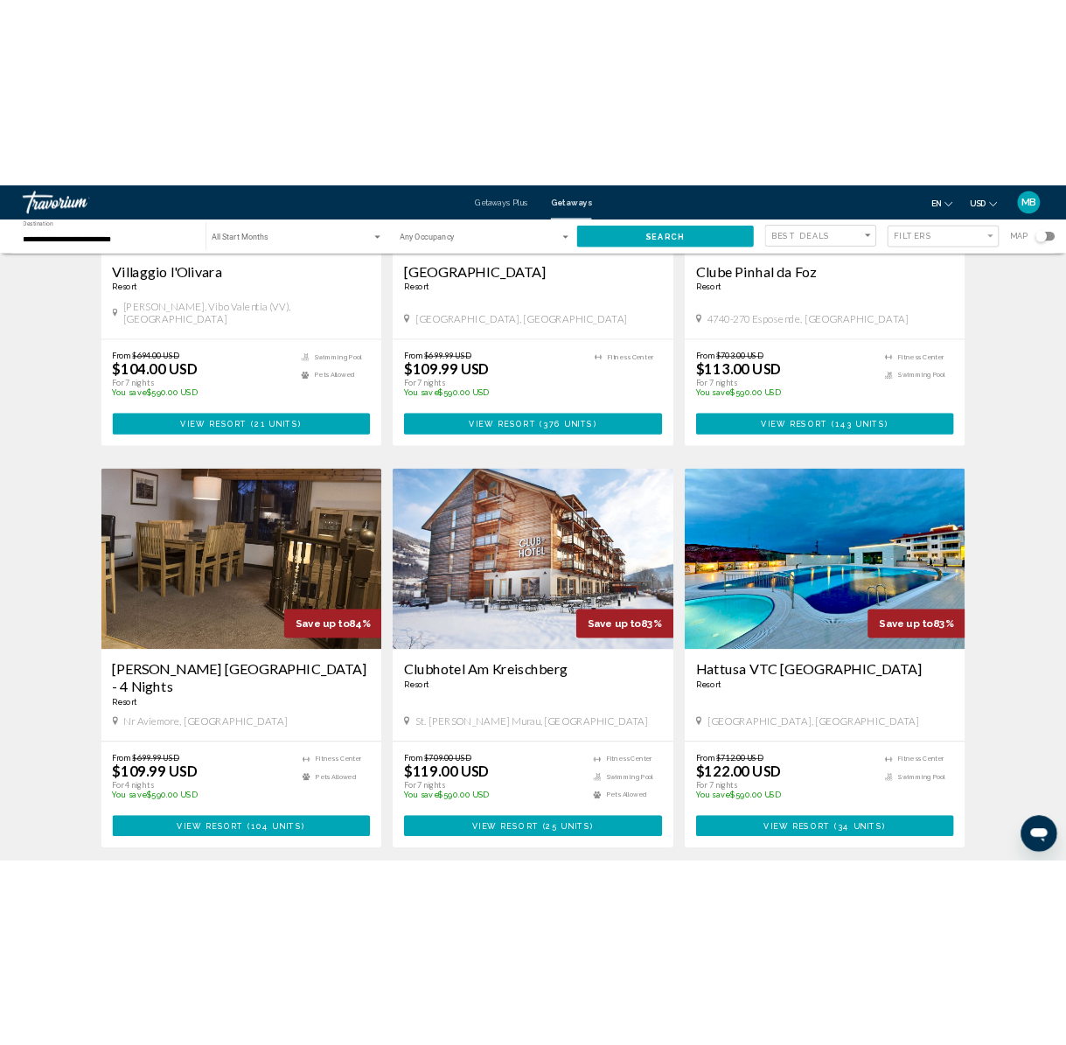
scroll to position [965, 0]
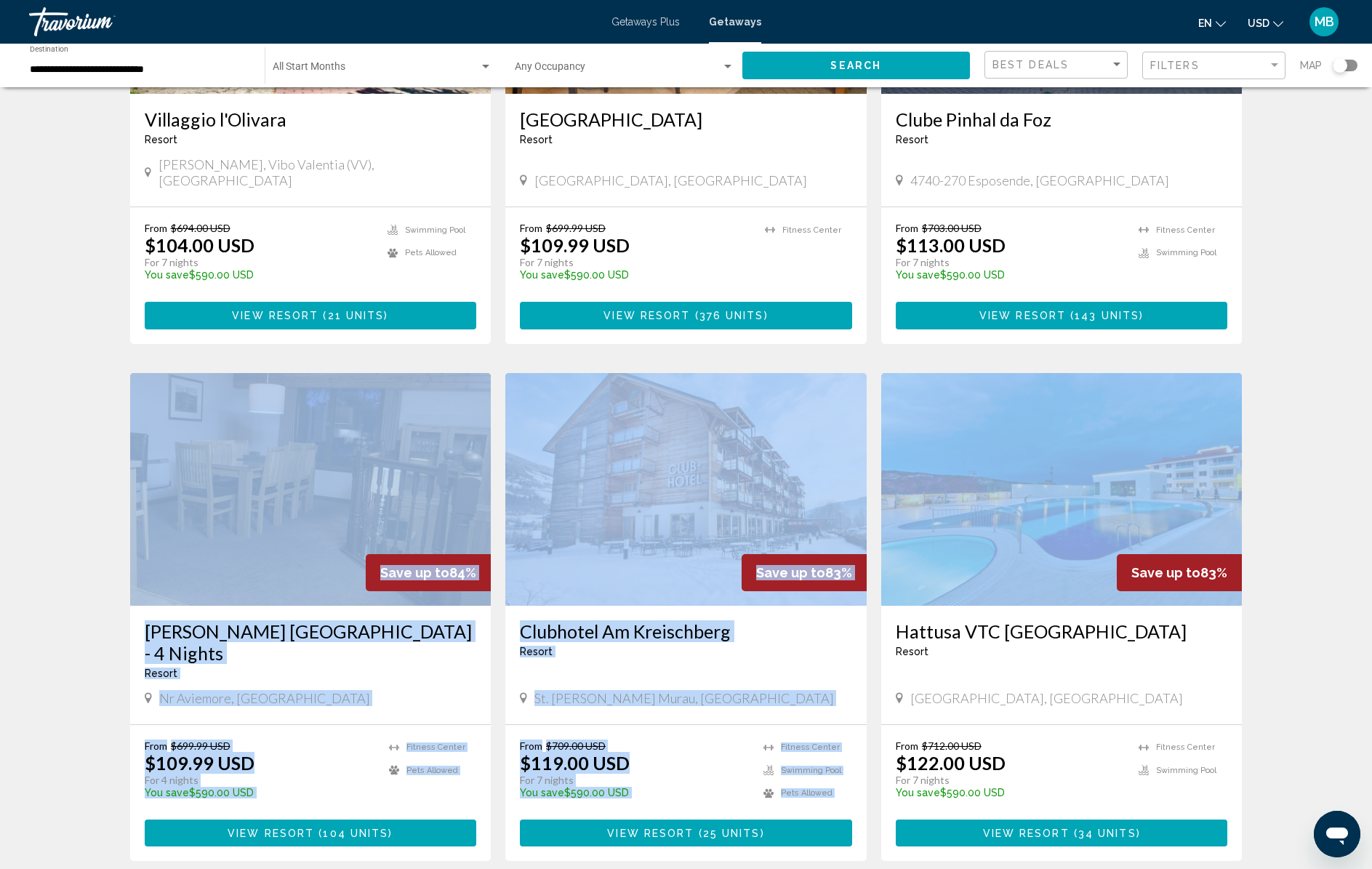
drag, startPoint x: 121, startPoint y: 326, endPoint x: 1241, endPoint y: 362, distance: 1120.6
click at [1241, 362] on div "35,500 Getaways units available across 540 Resorts Save up to 86% Country Club …" at bounding box center [687, 364] width 1171 height 2131
click at [1268, 333] on div "35,500 Getaways units available across 540 Resorts Save up to 86% Country Club …" at bounding box center [687, 364] width 1171 height 2131
drag, startPoint x: 1261, startPoint y: 328, endPoint x: 57, endPoint y: 397, distance: 1206.0
click at [57, 397] on div "35,500 Getaways units available across 540 Resorts Save up to 86% Country Club …" at bounding box center [686, 364] width 1372 height 2131
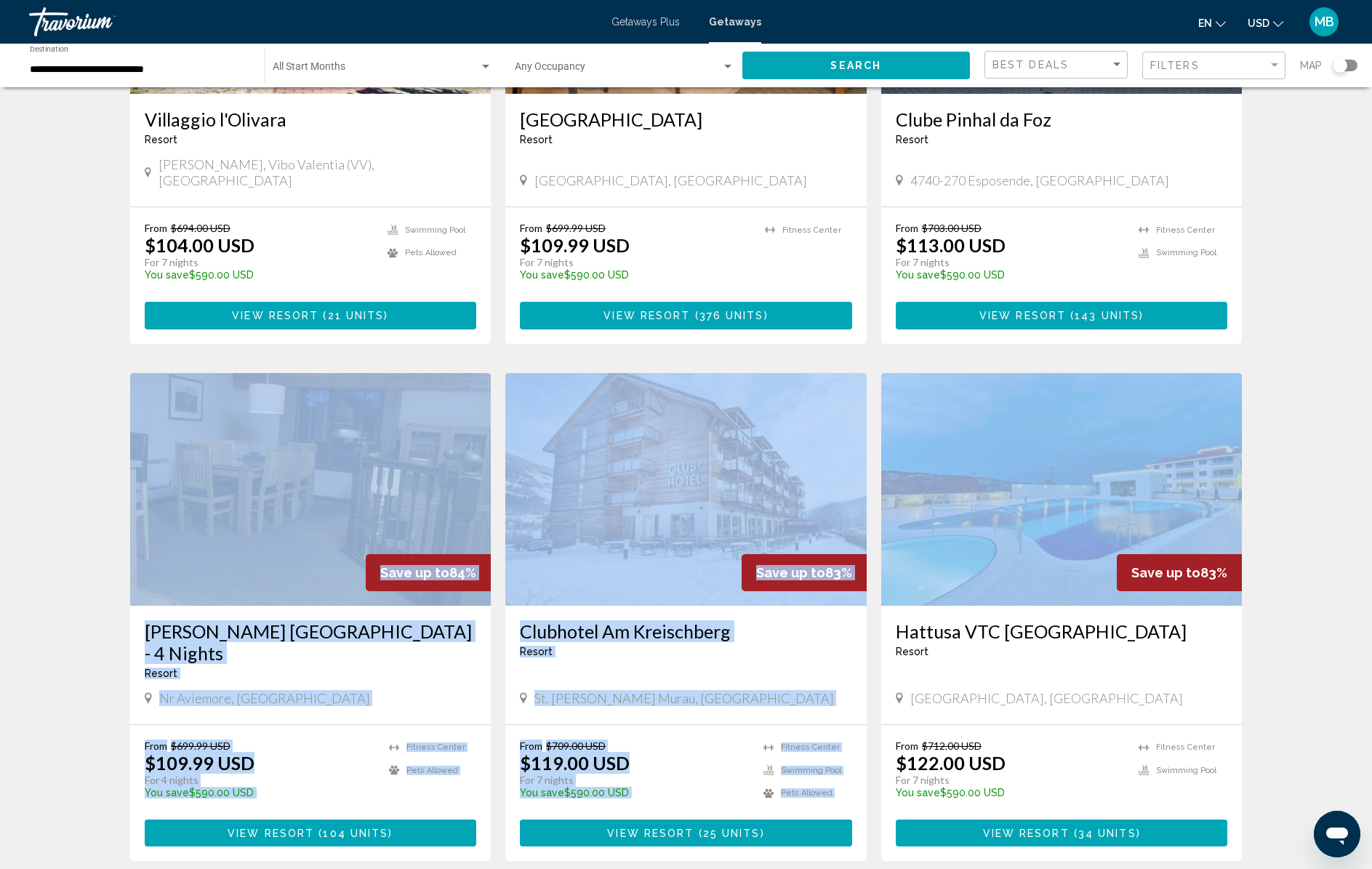
click at [57, 397] on div "35,500 Getaways units available across 540 Resorts Save up to 86% Country Club …" at bounding box center [686, 364] width 1372 height 2131
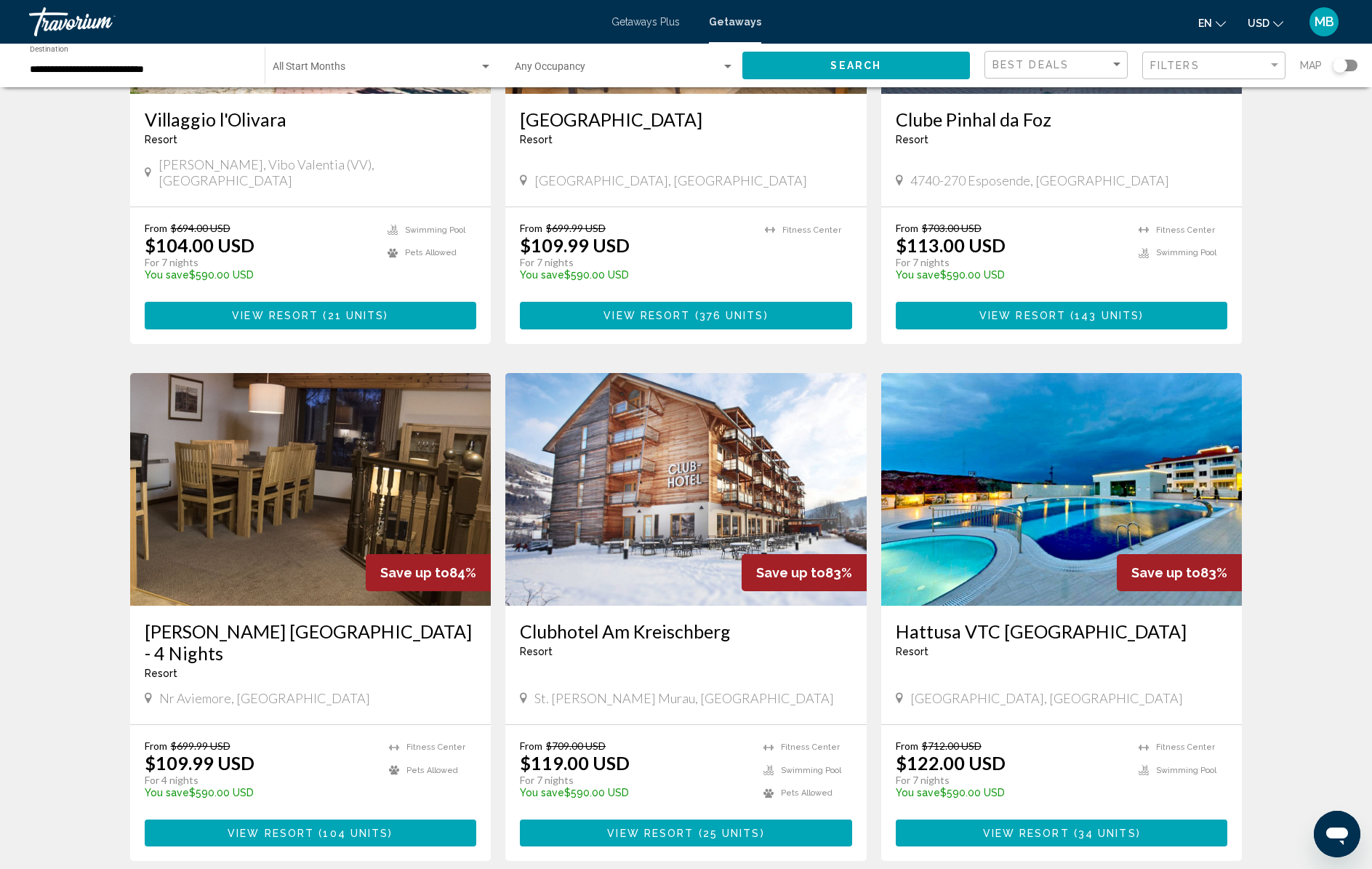
click at [44, 328] on div "35,500 Getaways units available across 540 Resorts Save up to 86% Country Club …" at bounding box center [686, 364] width 1372 height 2131
